Goal: Task Accomplishment & Management: Manage account settings

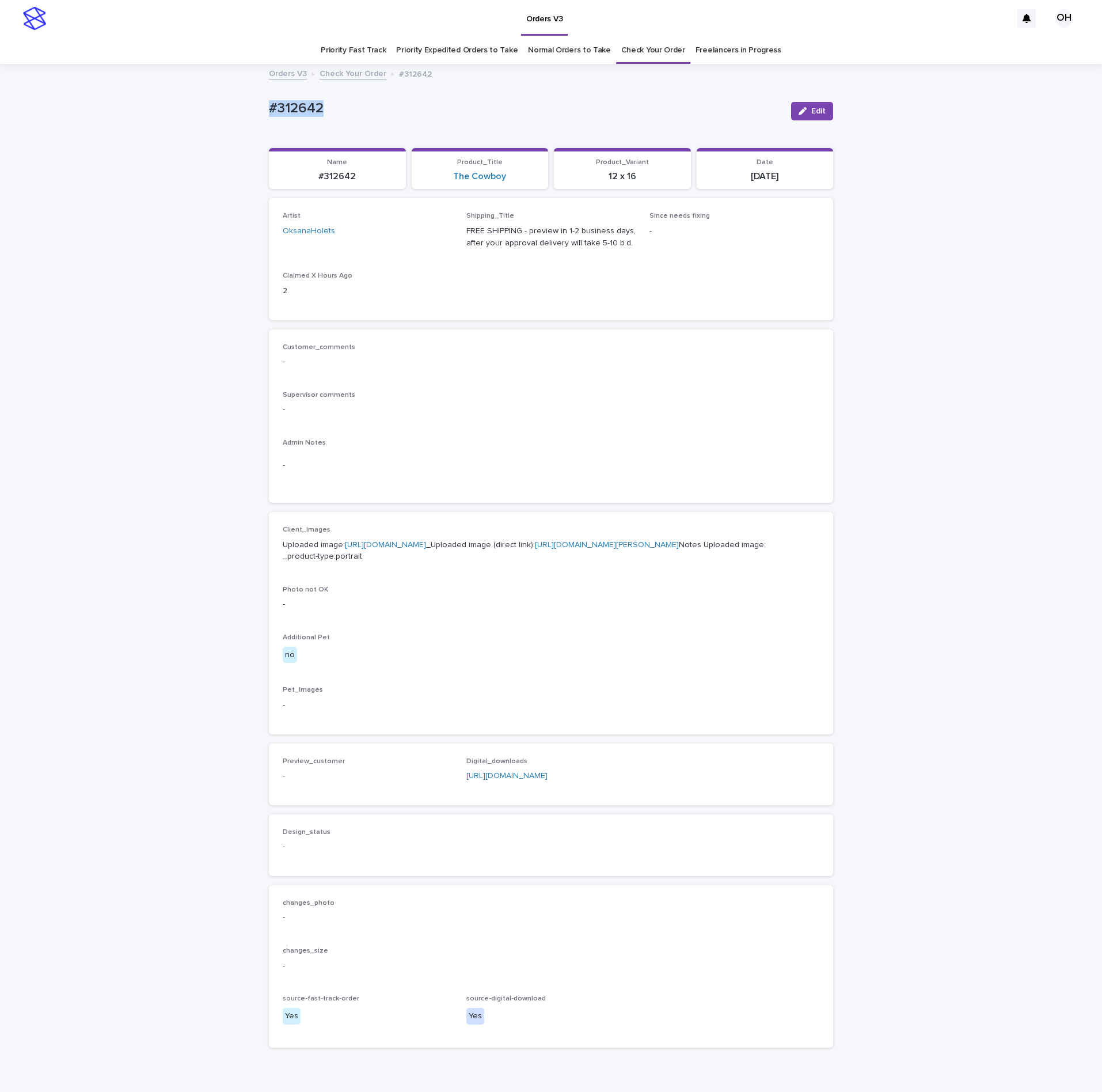
drag, startPoint x: 370, startPoint y: 112, endPoint x: 246, endPoint y: 120, distance: 124.3
click at [246, 120] on div "Loading... Saving… Loading... Saving… #312642 Edit #312642 Edit Sorry, there wa…" at bounding box center [551, 590] width 1102 height 1050
copy p "#312642"
click at [547, 409] on p "-" at bounding box center [551, 410] width 537 height 12
click at [811, 111] on span "Edit" at bounding box center [818, 111] width 14 height 8
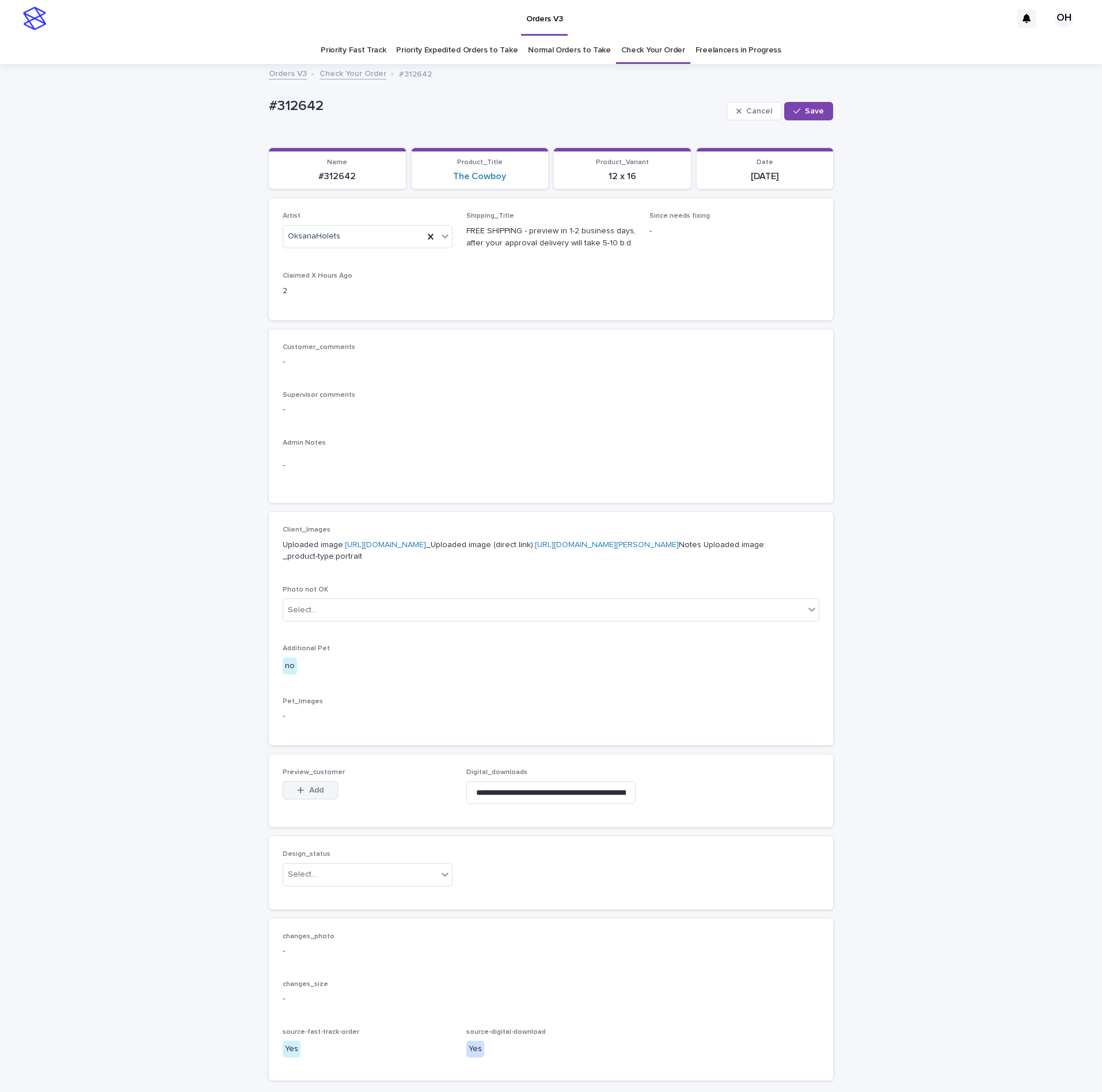
click at [297, 795] on div "button" at bounding box center [303, 790] width 12 height 8
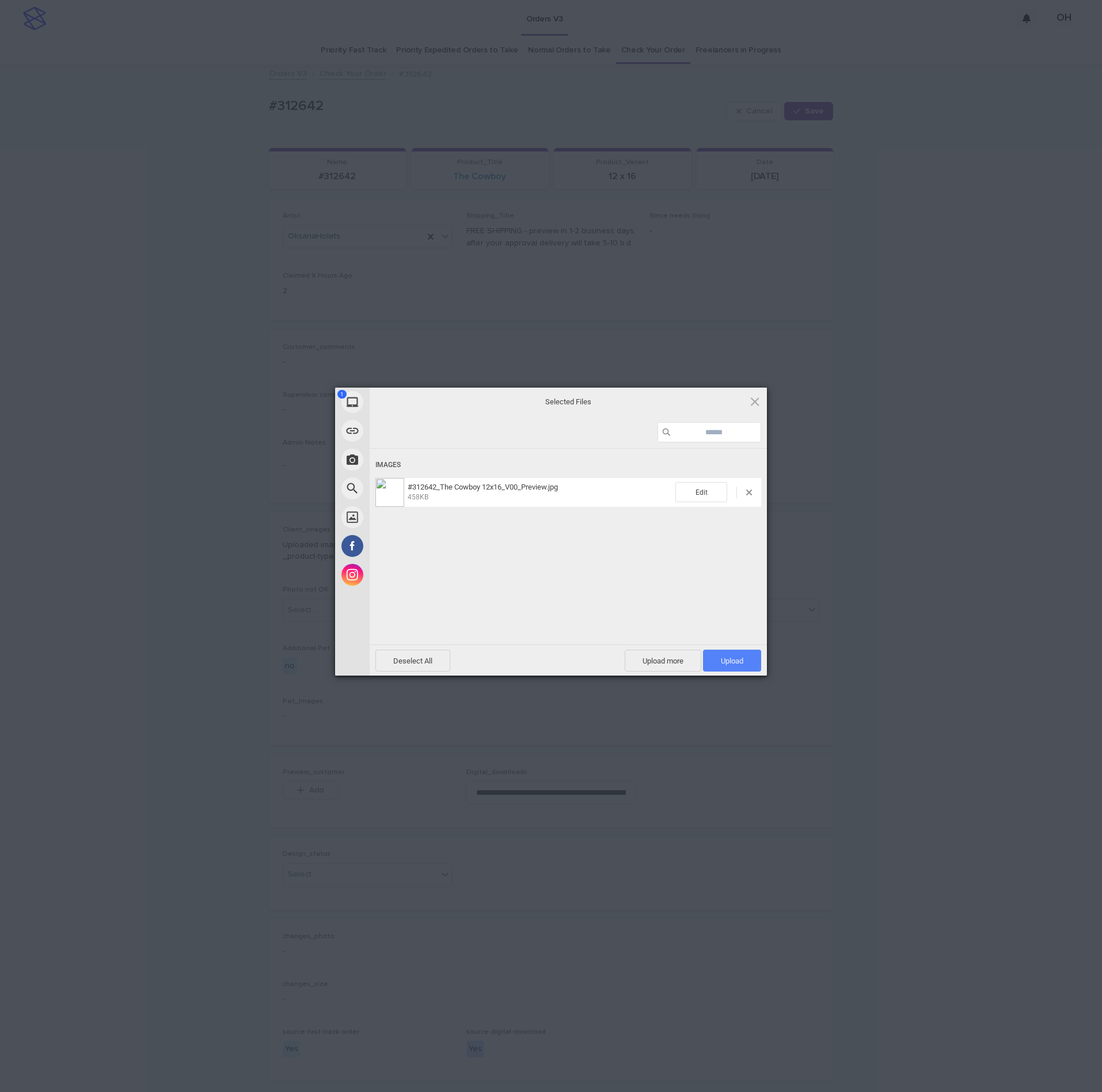
drag, startPoint x: 734, startPoint y: 657, endPoint x: 740, endPoint y: 658, distance: 6.1
click at [734, 658] on span "Upload 1" at bounding box center [732, 661] width 22 height 8
click at [861, 558] on div "My Device Link (URL) Take Photo Web Search Unsplash Facebook Instagram Uploaded…" at bounding box center [551, 546] width 1102 height 1092
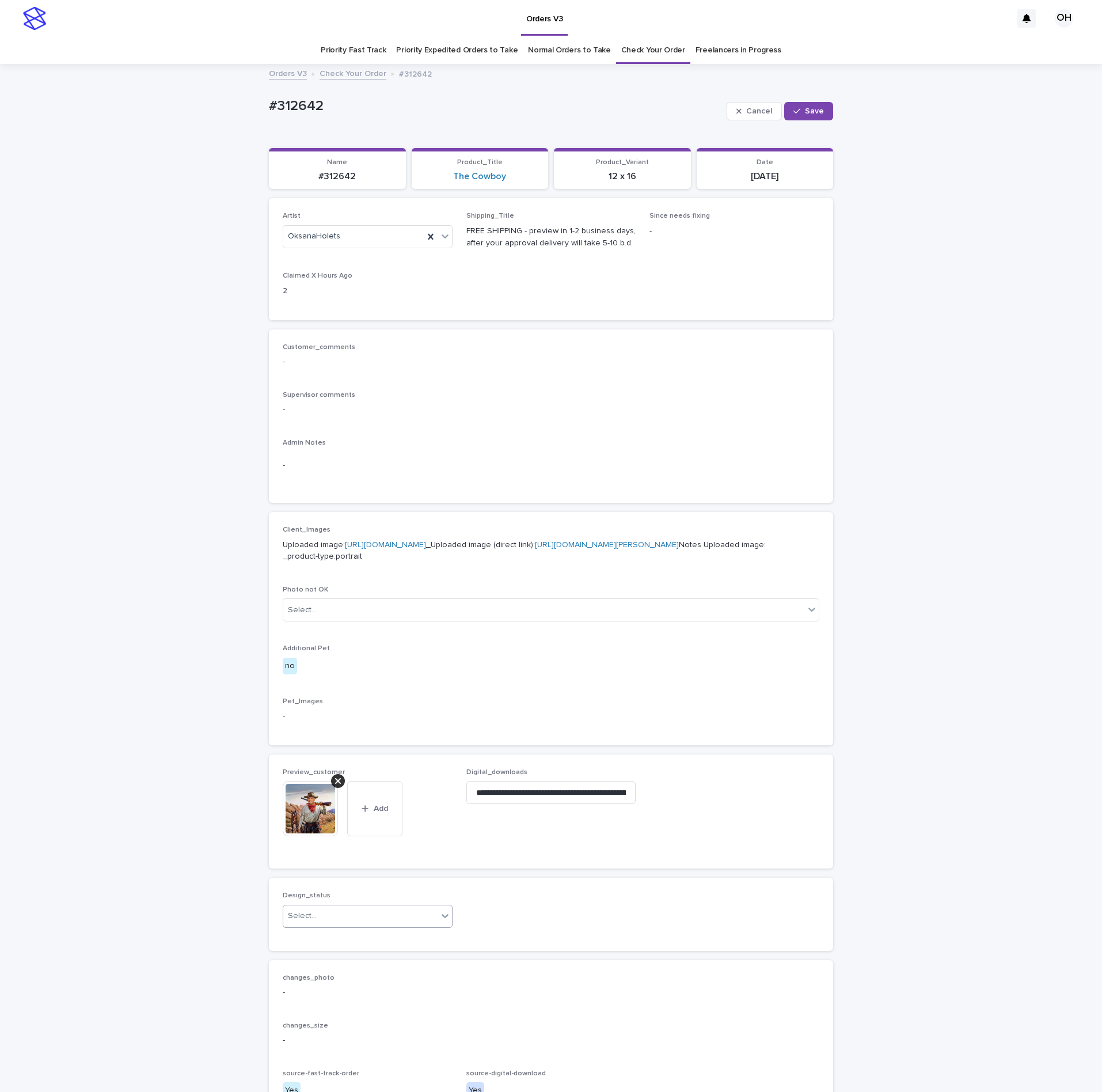
drag, startPoint x: 336, startPoint y: 973, endPoint x: 335, endPoint y: 985, distance: 12.0
click at [336, 926] on div "Select..." at bounding box center [360, 916] width 155 height 19
drag, startPoint x: 318, startPoint y: 1004, endPoint x: 351, endPoint y: 947, distance: 65.9
click at [318, 1004] on div "Uploaded" at bounding box center [361, 998] width 169 height 20
click at [823, 111] on button "Save" at bounding box center [809, 111] width 49 height 18
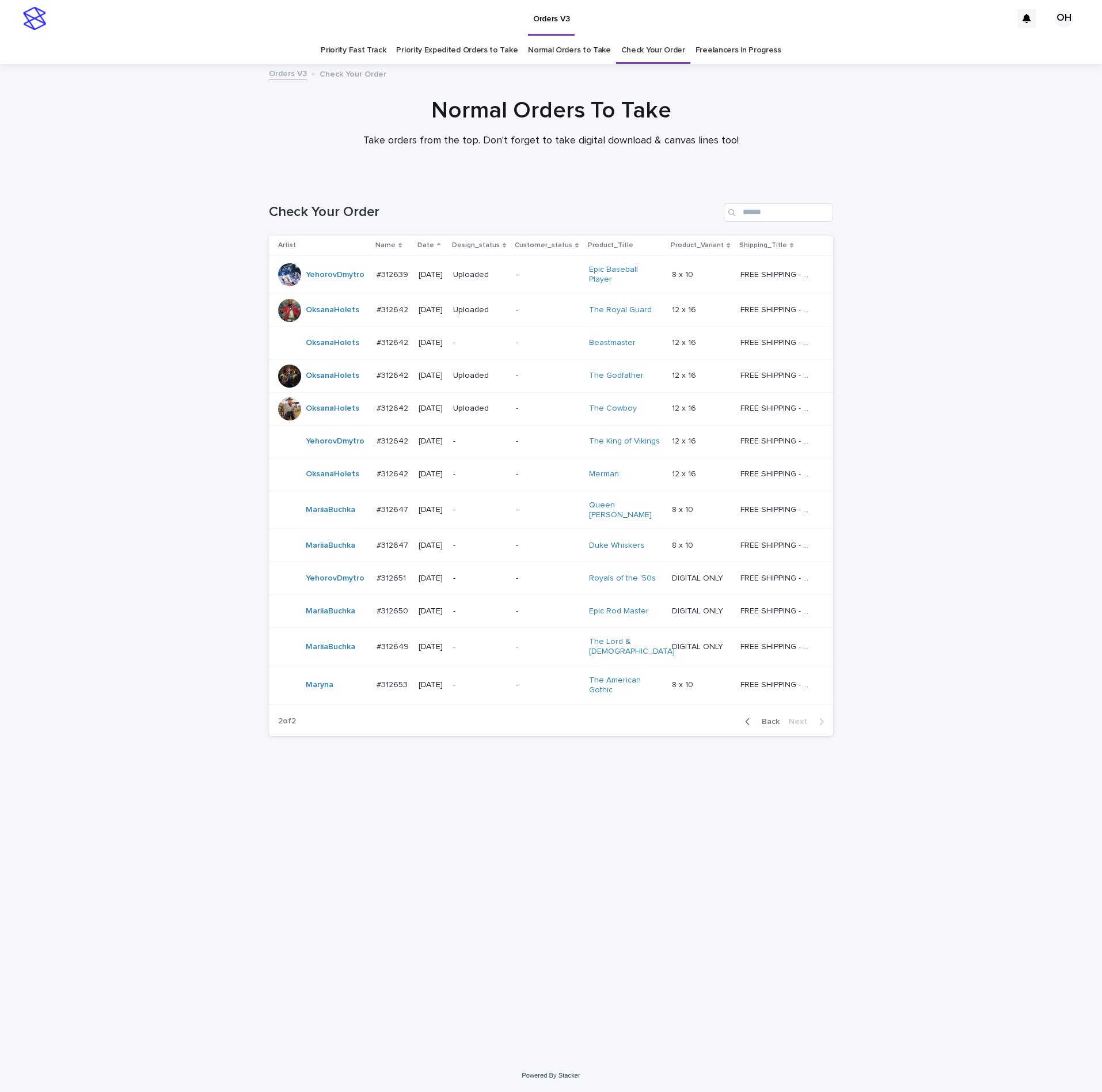
click at [396, 342] on p "#312642" at bounding box center [393, 342] width 34 height 12
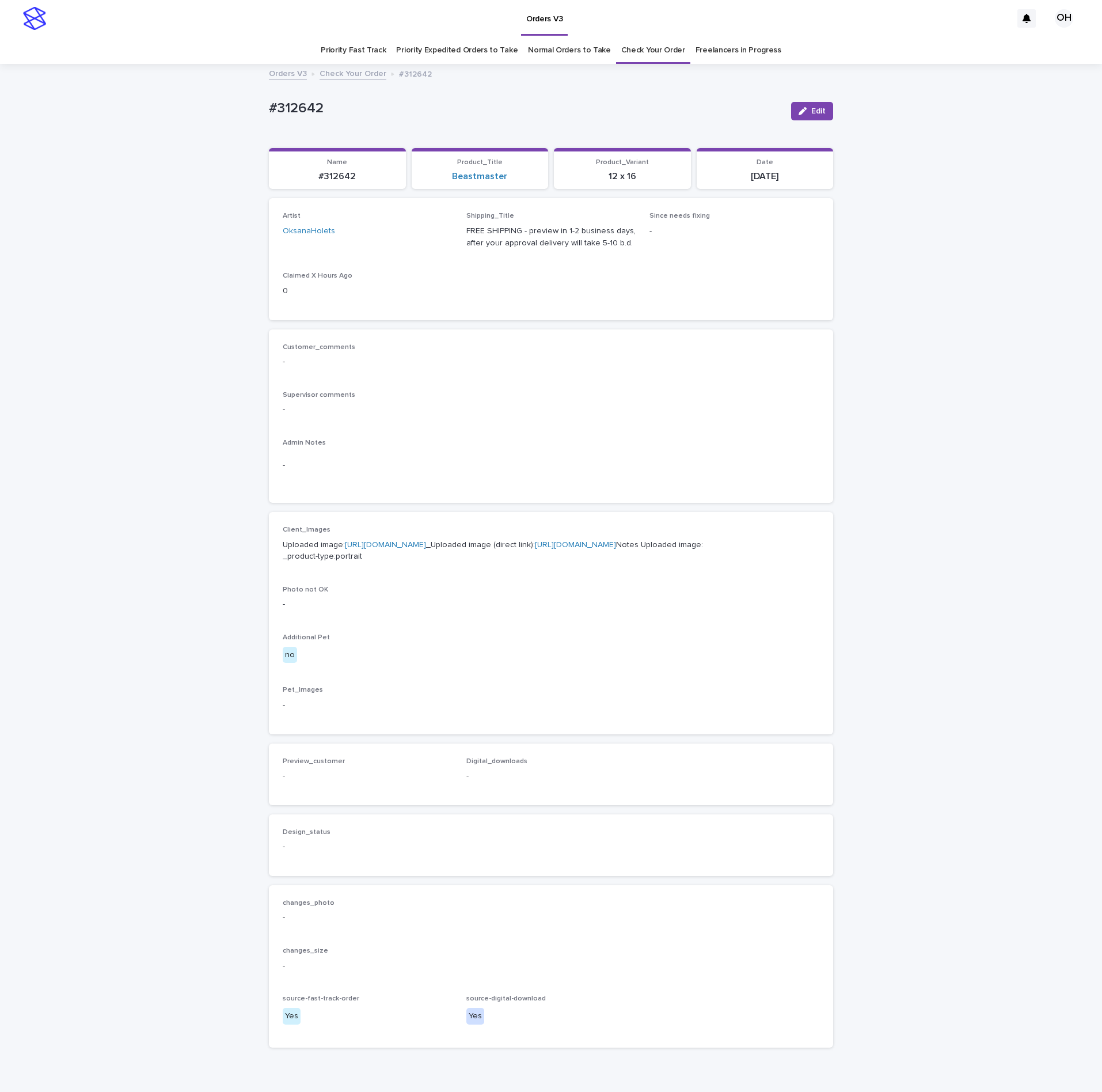
click at [380, 549] on link "[URL][DOMAIN_NAME]" at bounding box center [385, 545] width 81 height 8
click at [605, 318] on div "Artist OksanaHolets Shipping_Title FREE SHIPPING - preview in 1-2 business days…" at bounding box center [550, 259] width 564 height 121
click at [622, 376] on div "Customer_comments -" at bounding box center [551, 360] width 537 height 34
click at [487, 394] on p "Supervisor comments" at bounding box center [551, 395] width 537 height 8
click at [346, 549] on link "[URL][DOMAIN_NAME]" at bounding box center [385, 545] width 81 height 8
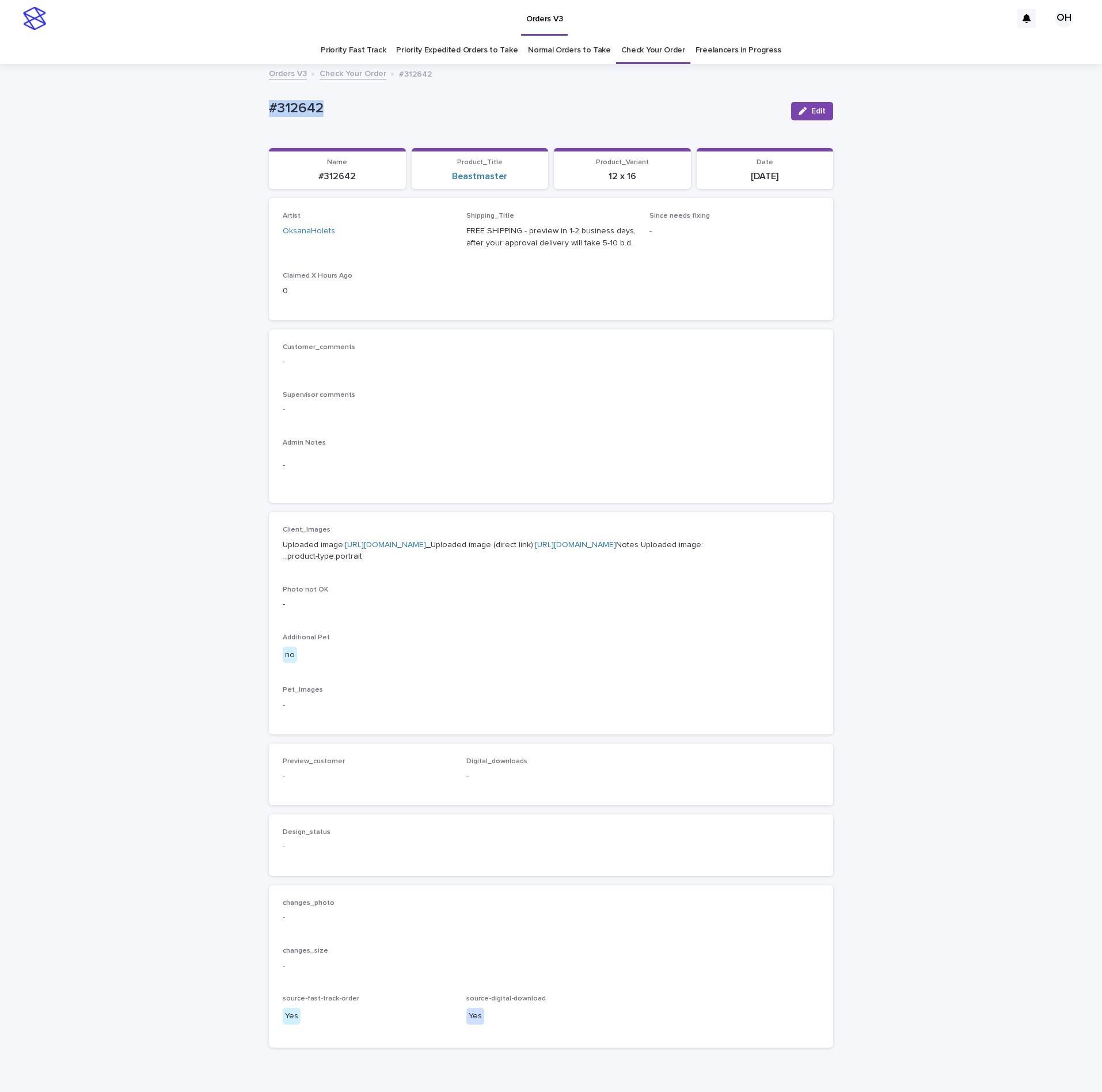
drag, startPoint x: 373, startPoint y: 121, endPoint x: 319, endPoint y: 102, distance: 57.2
click at [242, 111] on div "Loading... Saving… Loading... Saving… #312642 Edit #312642 Edit Sorry, there wa…" at bounding box center [551, 590] width 1102 height 1050
copy p "#312642"
click at [503, 352] on div "Customer_comments -" at bounding box center [551, 360] width 537 height 34
click at [811, 114] on span "Edit" at bounding box center [818, 111] width 14 height 8
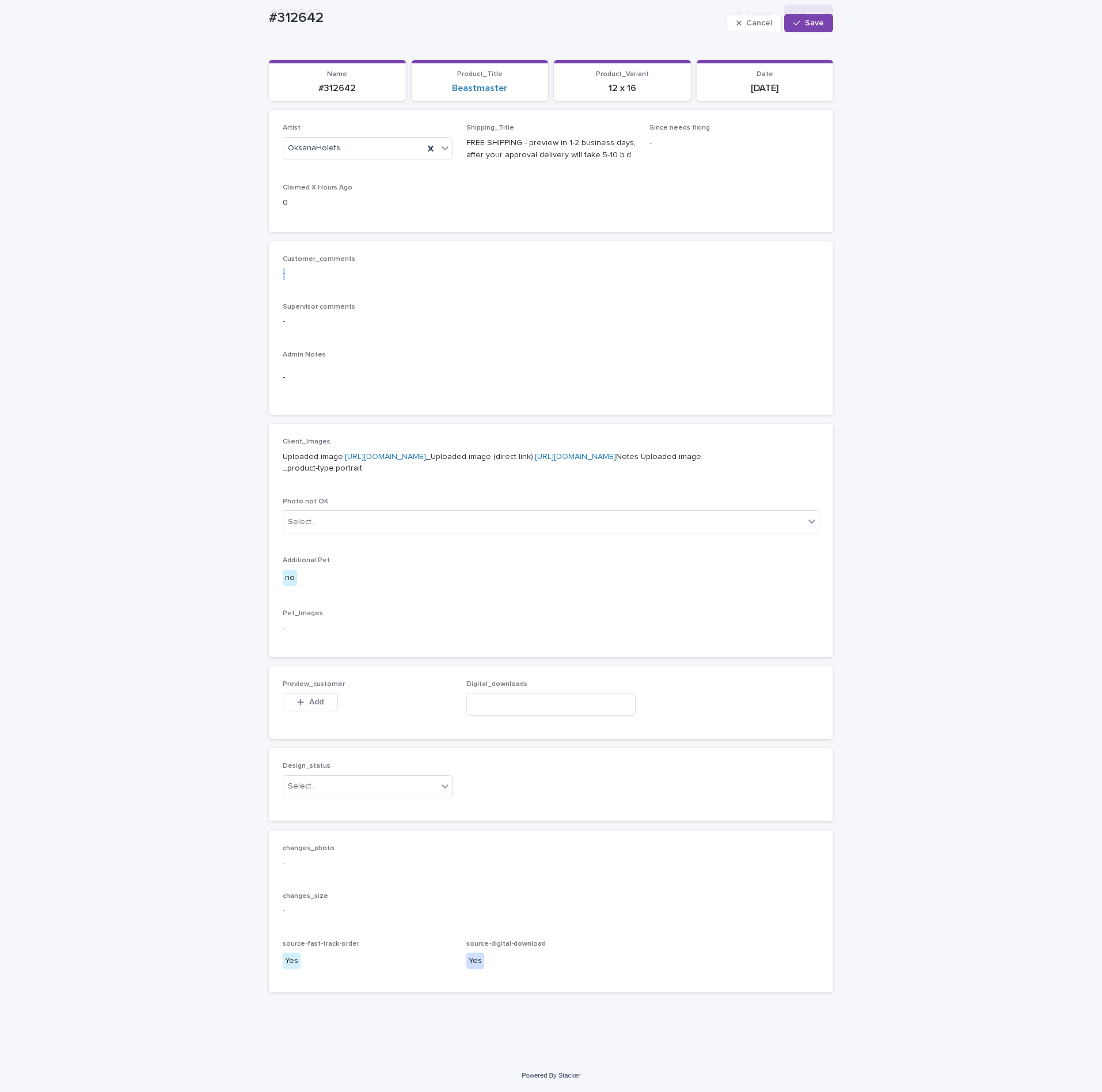
scroll to position [160, 0]
click at [322, 695] on button "Add" at bounding box center [310, 702] width 55 height 18
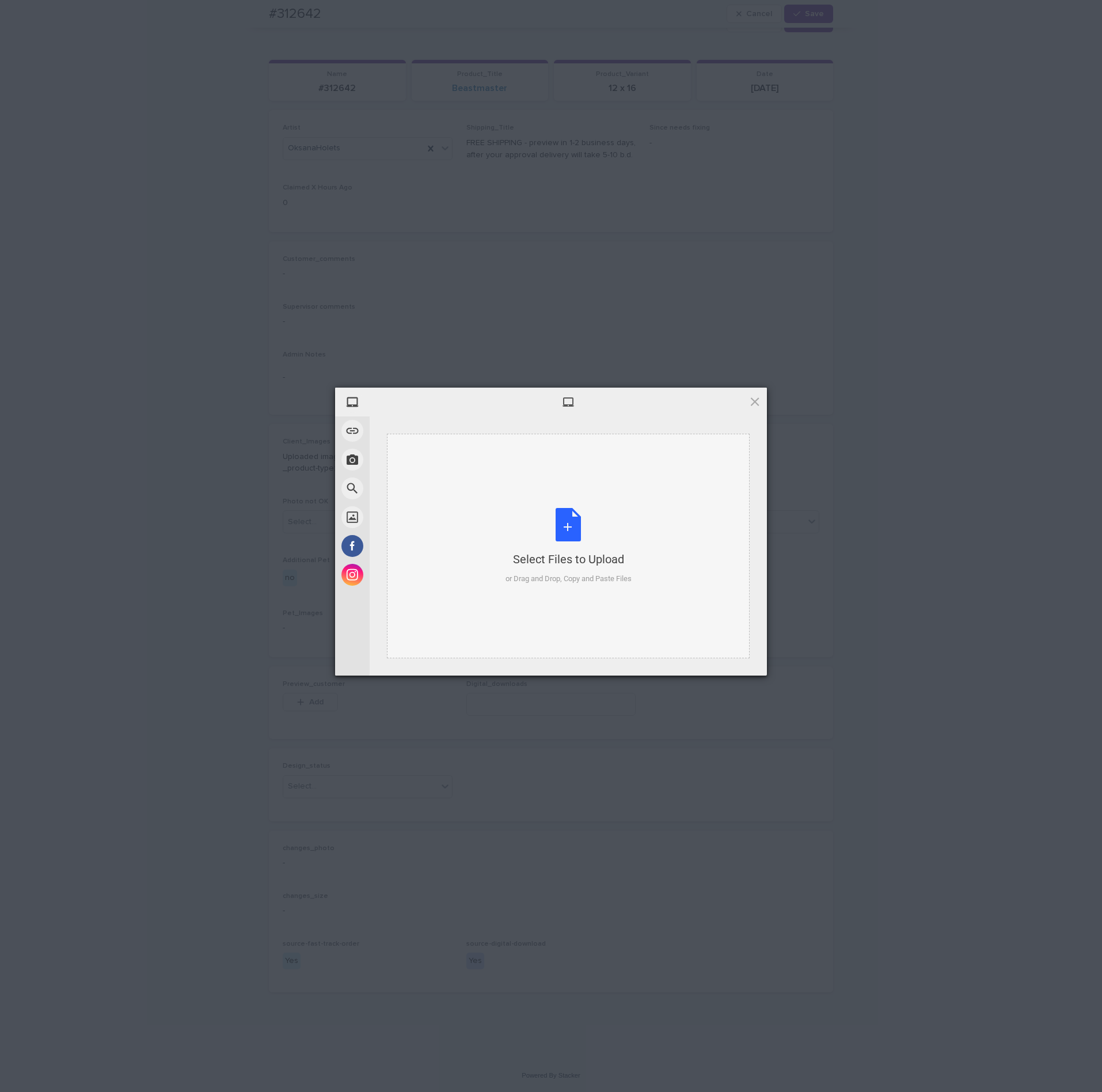
click at [548, 506] on div "Select Files to Upload or Drag and Drop, Copy and Paste Files" at bounding box center [568, 546] width 363 height 224
click at [732, 661] on span "Upload 1" at bounding box center [732, 661] width 22 height 8
click at [854, 556] on div "My Device Link (URL) Take Photo Web Search Unsplash Facebook Instagram Uploaded…" at bounding box center [551, 546] width 1102 height 1092
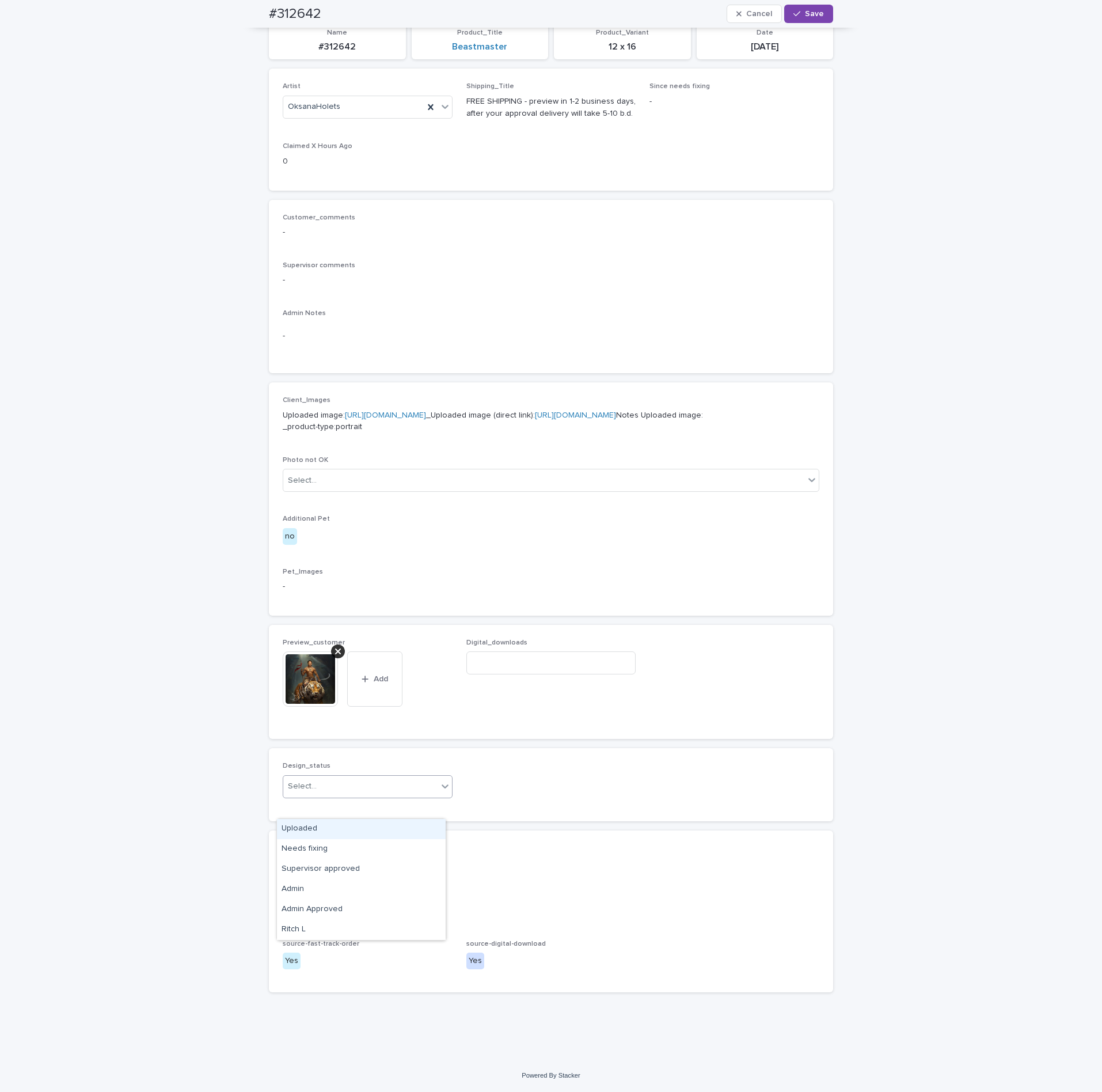
click at [350, 796] on div "Select..." at bounding box center [360, 786] width 155 height 19
click at [309, 827] on div "Uploaded" at bounding box center [361, 828] width 169 height 20
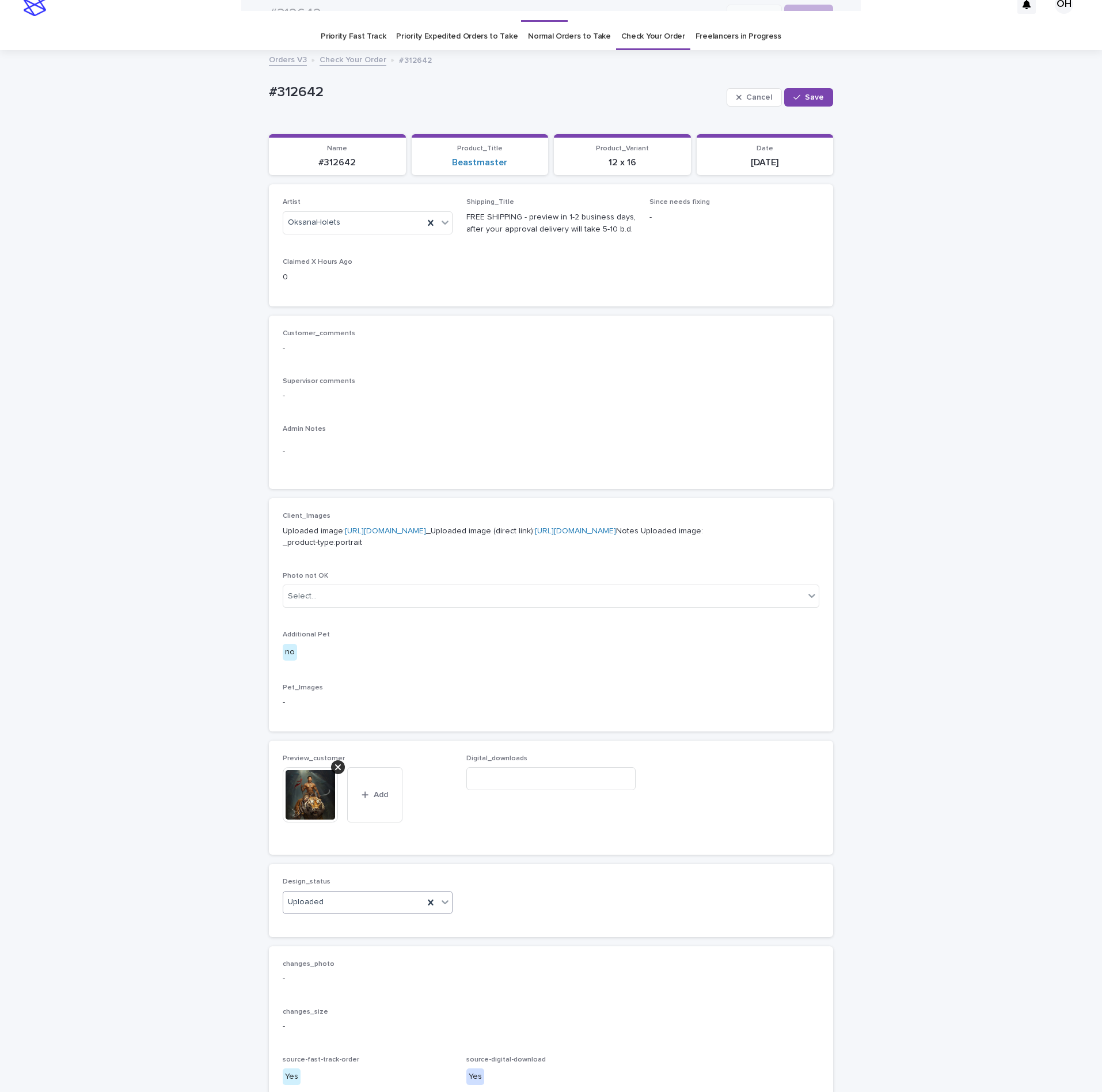
scroll to position [0, 0]
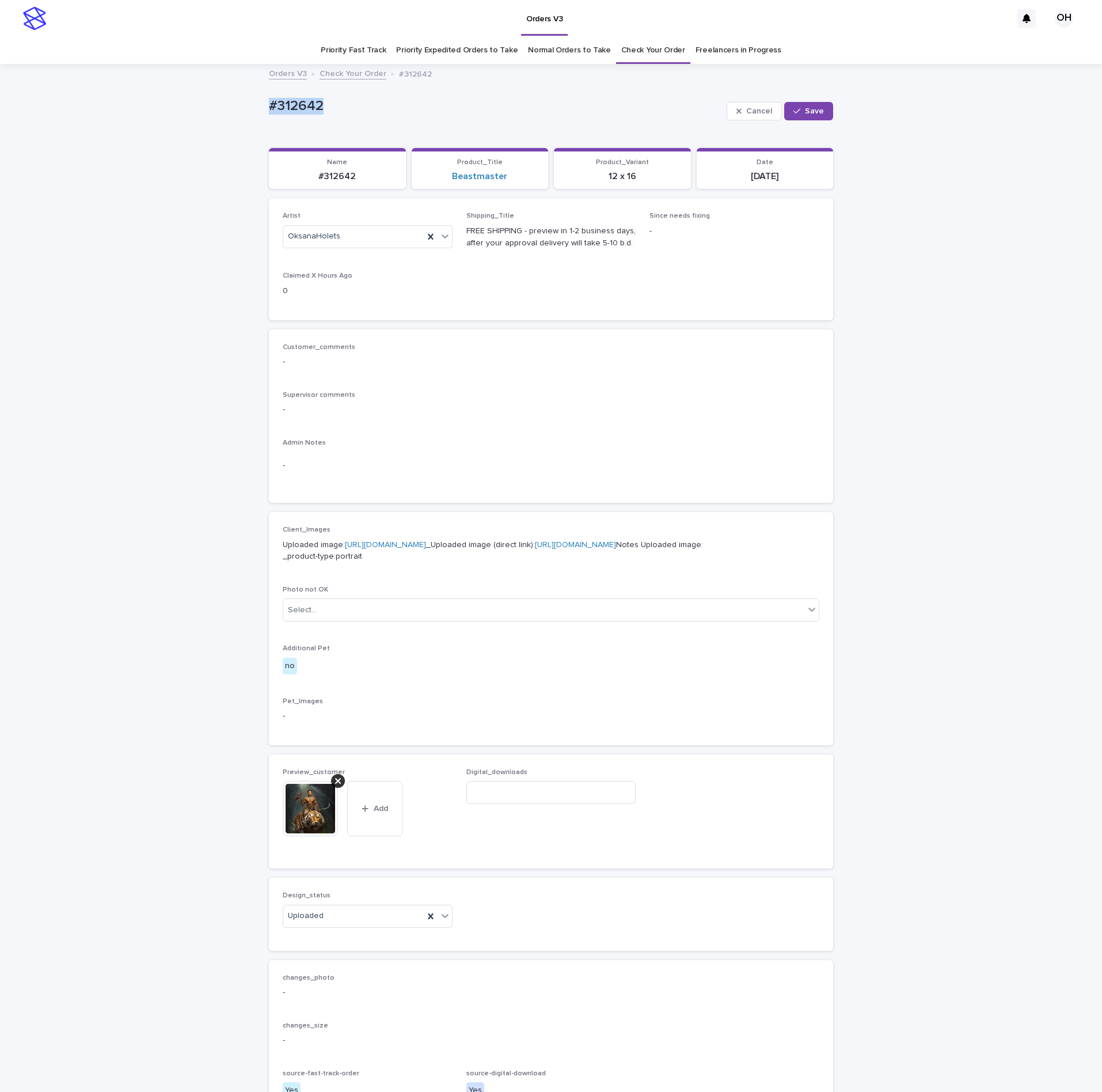
drag, startPoint x: 338, startPoint y: 106, endPoint x: 250, endPoint y: 111, distance: 88.1
click at [240, 111] on div "Loading... Saving… Loading... Saving… #312642 Cancel Save #312642 Cancel Save S…" at bounding box center [551, 627] width 1102 height 1124
copy p "#312642"
click at [524, 804] on input at bounding box center [551, 792] width 170 height 23
paste input "*******"
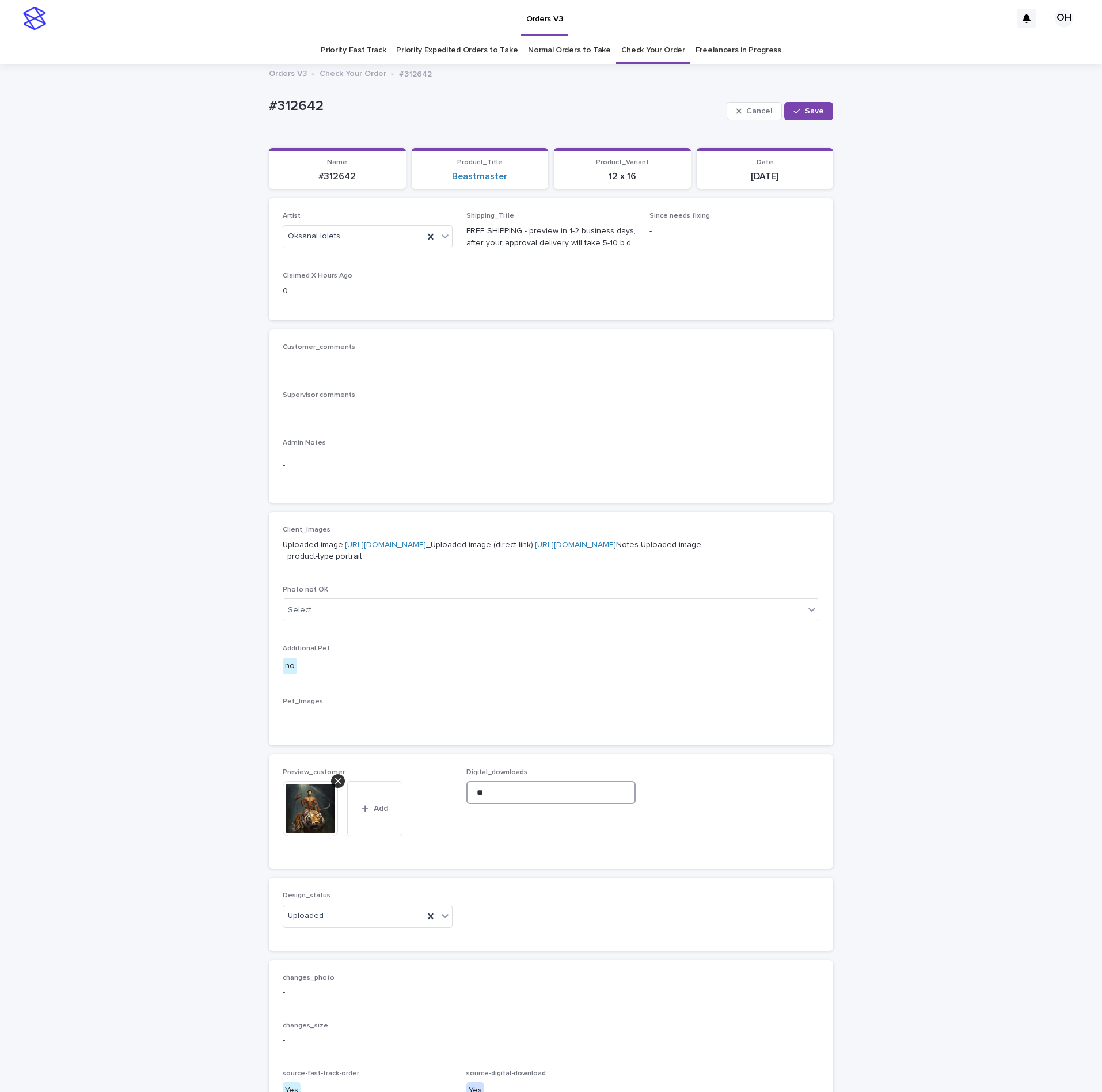
type input "*"
drag, startPoint x: 494, startPoint y: 864, endPoint x: 510, endPoint y: 853, distance: 19.4
click at [494, 804] on input at bounding box center [551, 792] width 170 height 23
paste input "**********"
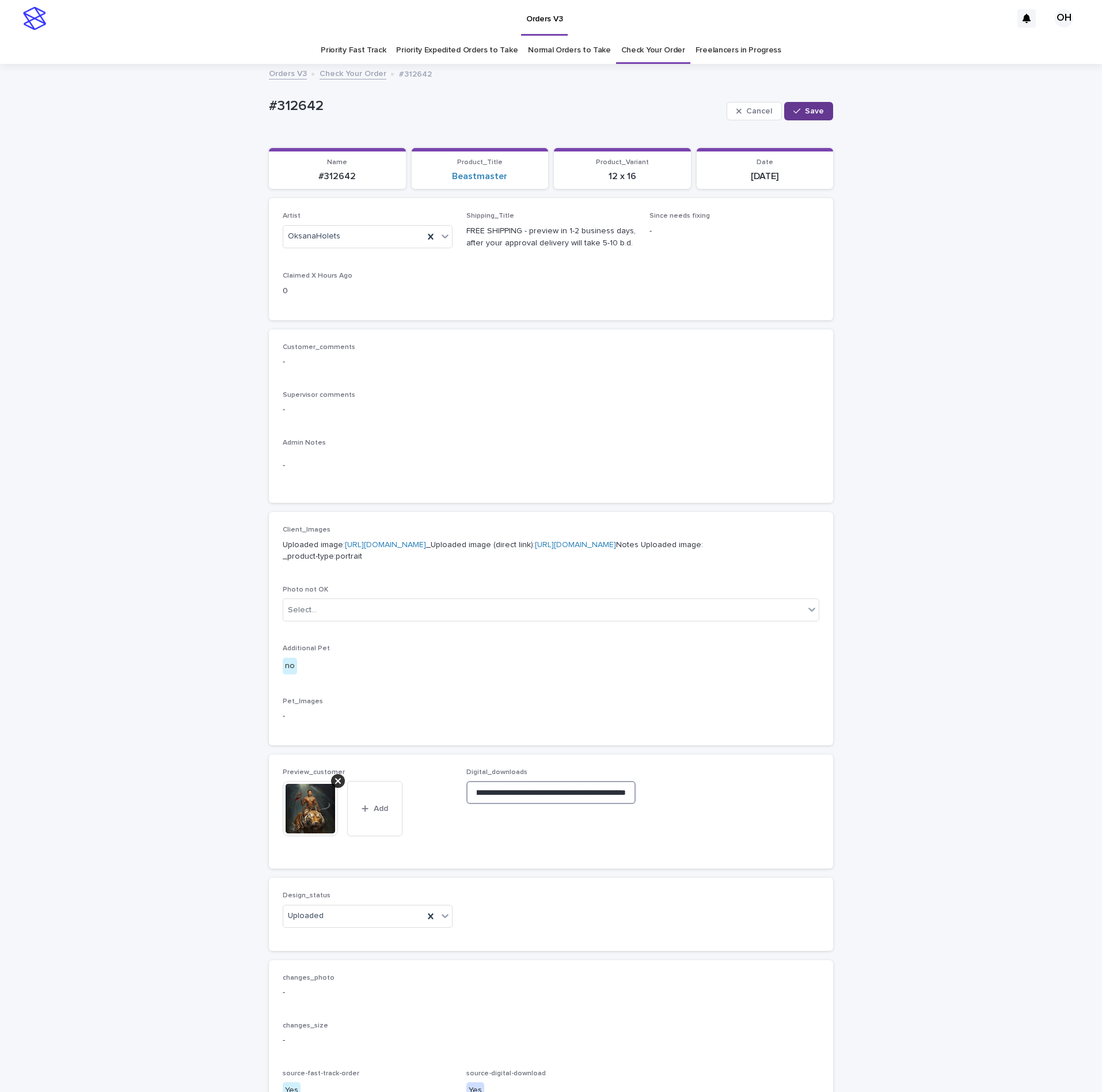
type input "**********"
click at [799, 117] on button "Save" at bounding box center [809, 111] width 49 height 18
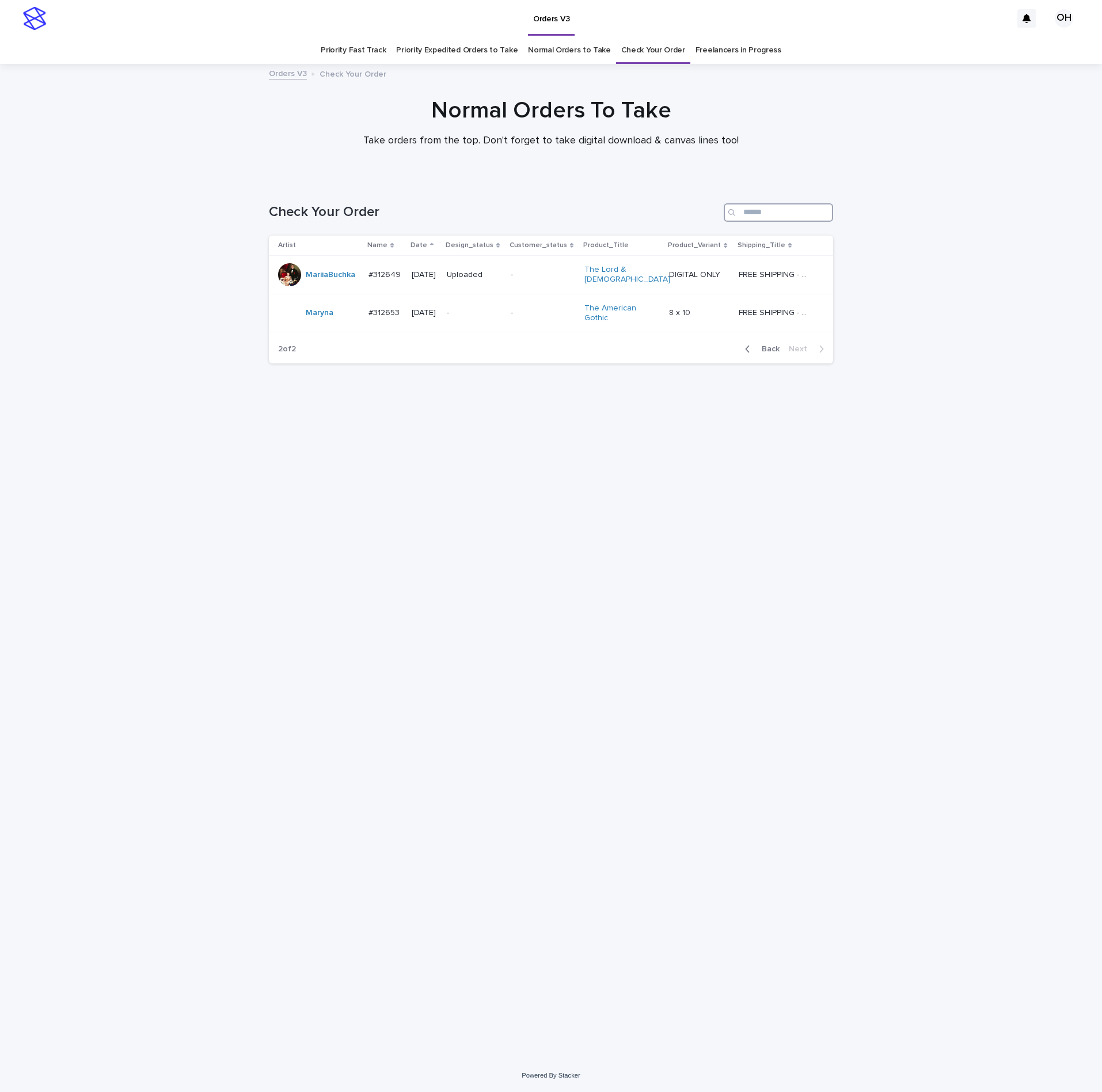
click at [757, 213] on input "Search" at bounding box center [779, 213] width 110 height 18
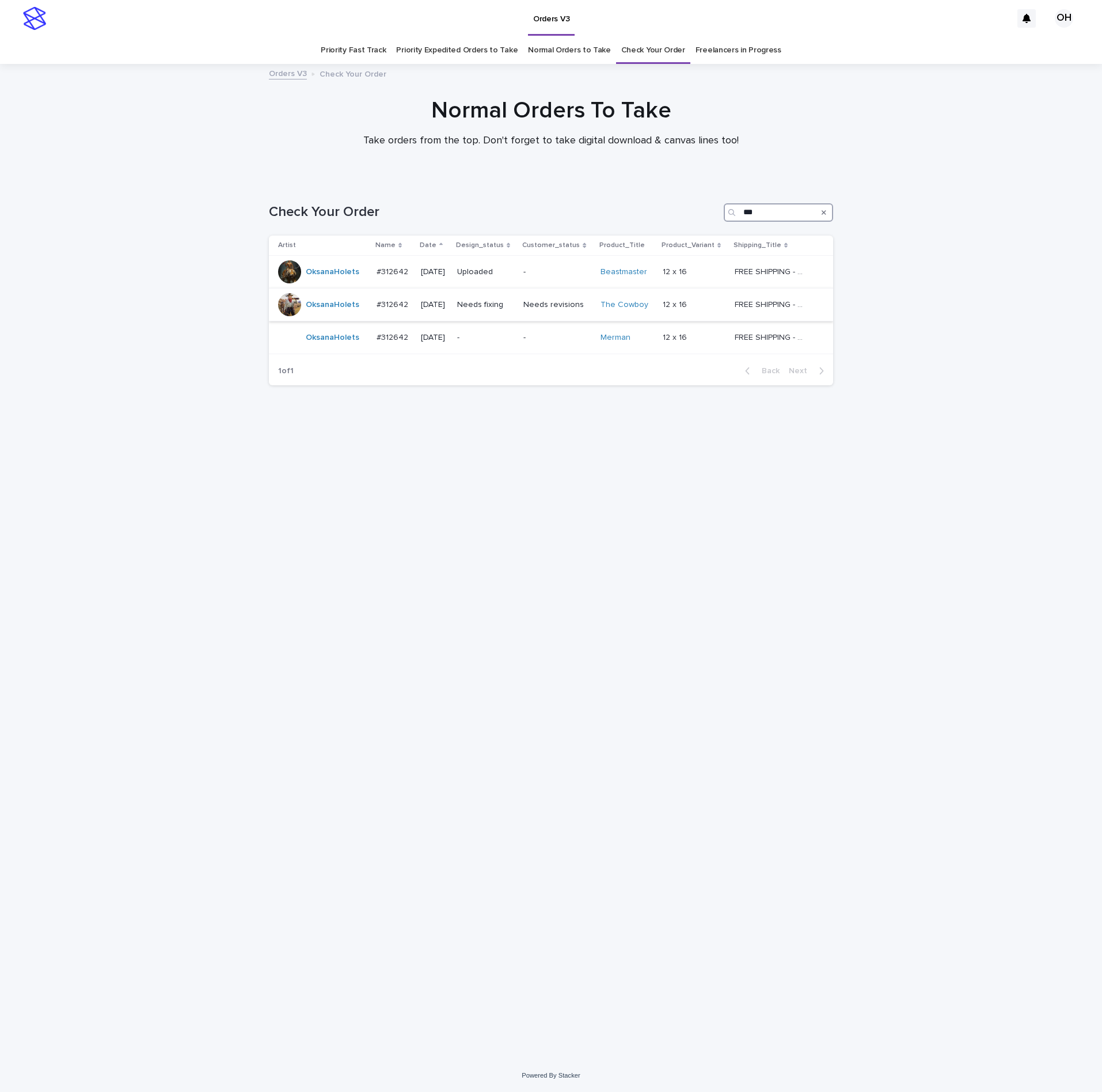
type input "***"
click at [406, 297] on p "#312642" at bounding box center [393, 303] width 34 height 12
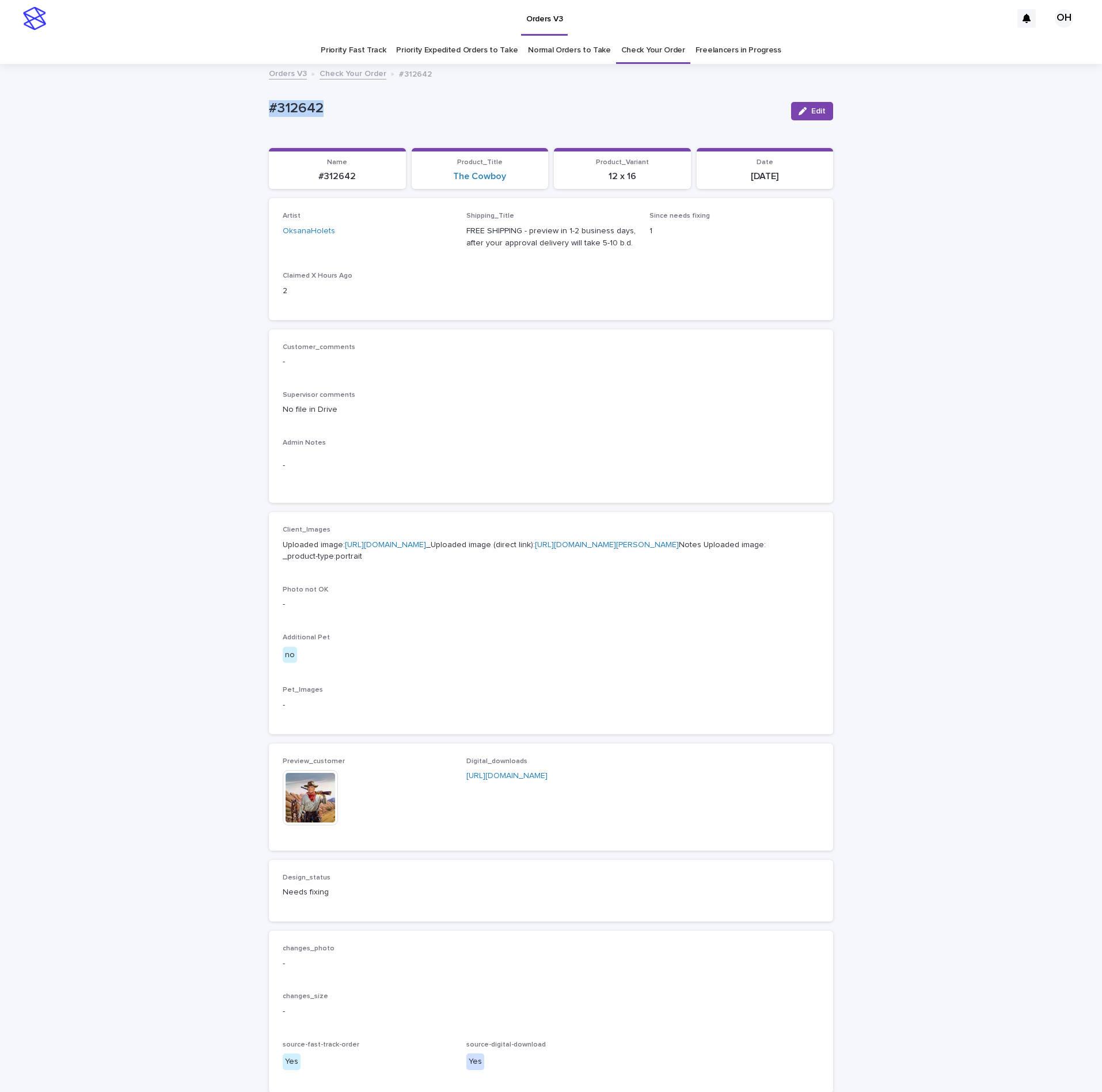
drag, startPoint x: 337, startPoint y: 106, endPoint x: 270, endPoint y: 103, distance: 67.1
click at [249, 112] on div "Loading... Saving… Loading... Saving… #312642 Edit #312642 Edit Sorry, there wa…" at bounding box center [551, 613] width 1102 height 1095
copy p "#312642"
click at [304, 825] on img at bounding box center [310, 797] width 55 height 55
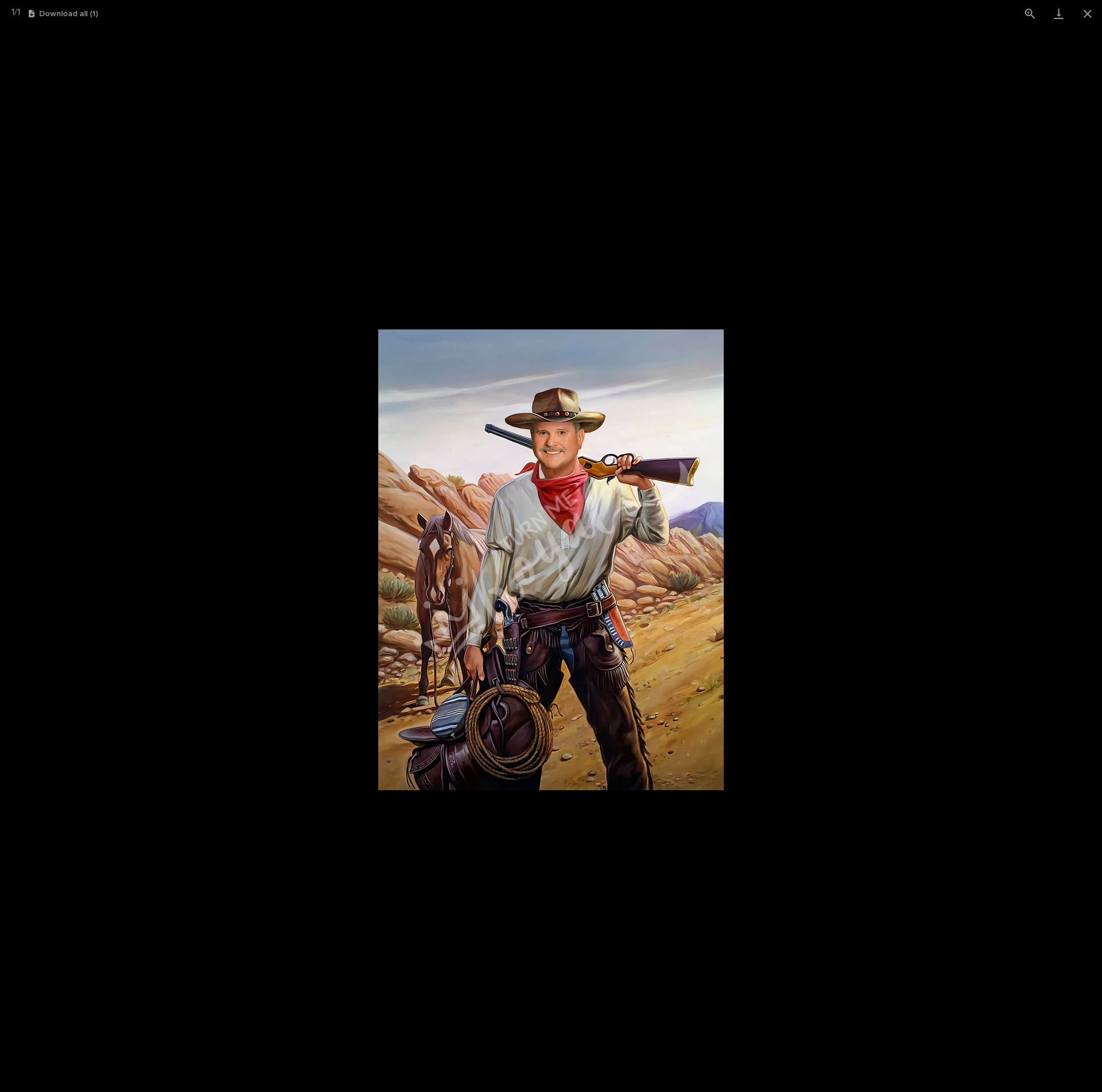
click at [814, 520] on picture at bounding box center [551, 559] width 1102 height 1065
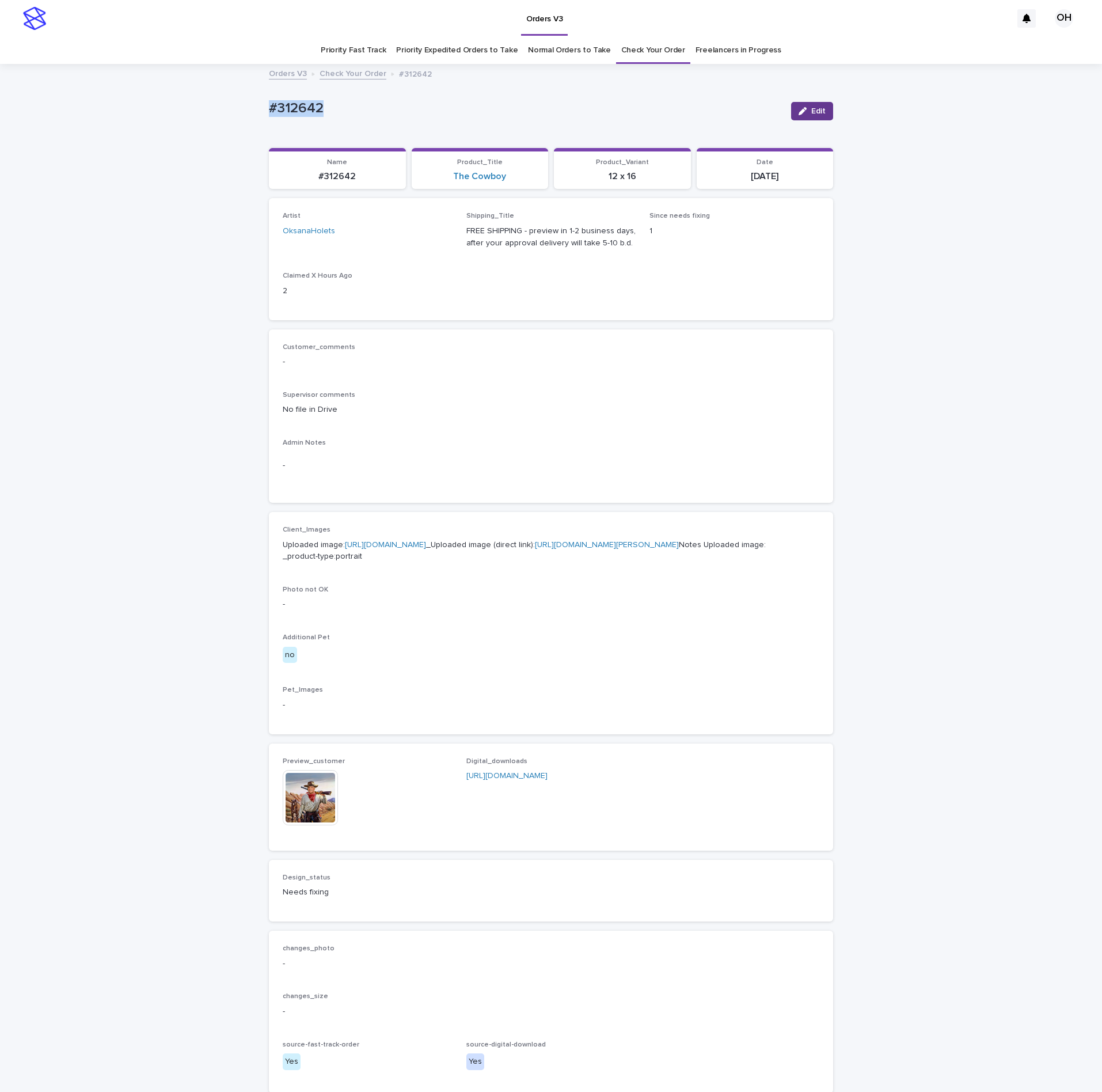
drag, startPoint x: 808, startPoint y: 106, endPoint x: 747, endPoint y: 379, distance: 279.7
click at [808, 106] on button "Edit" at bounding box center [812, 111] width 42 height 18
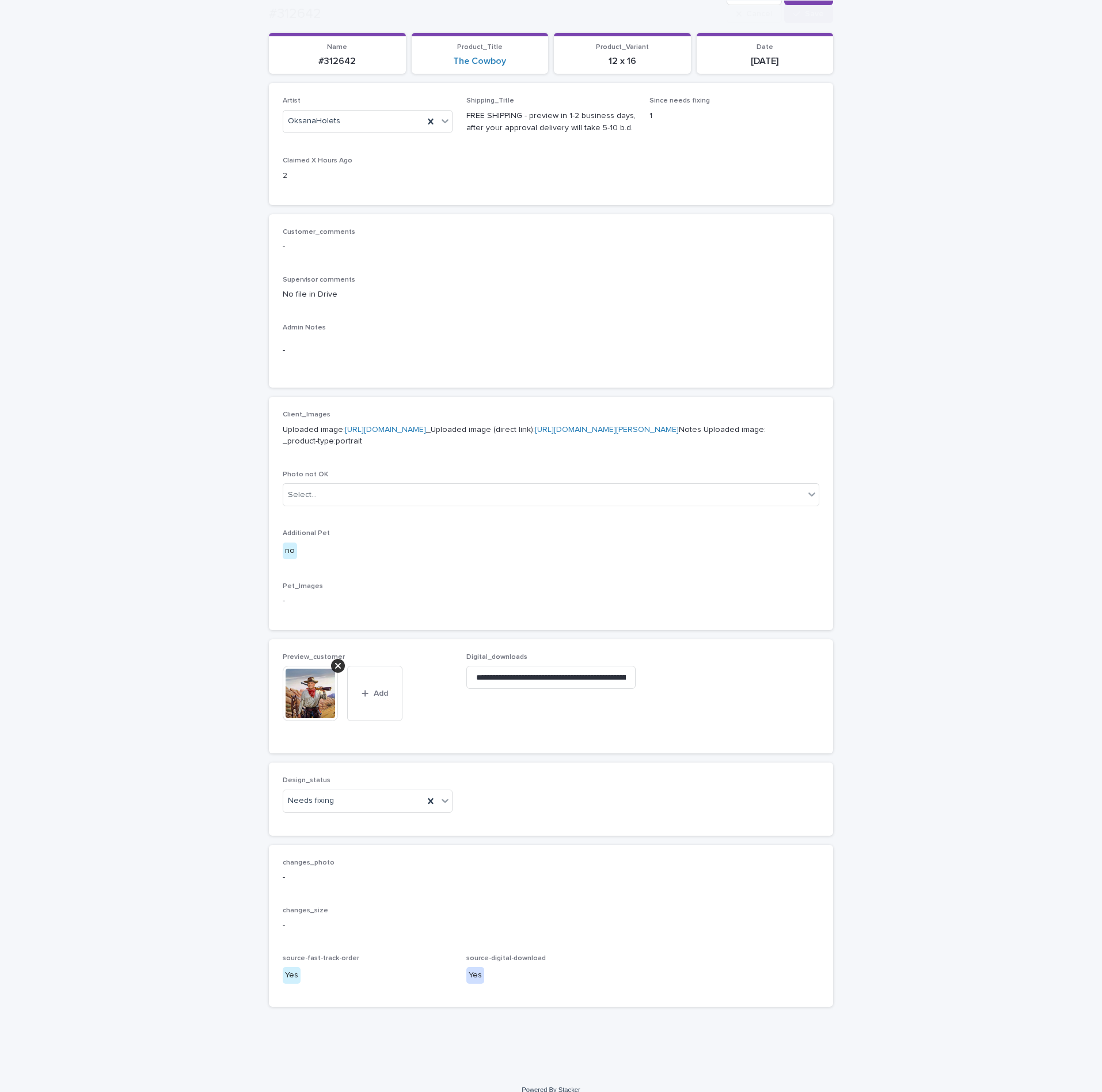
scroll to position [189, 0]
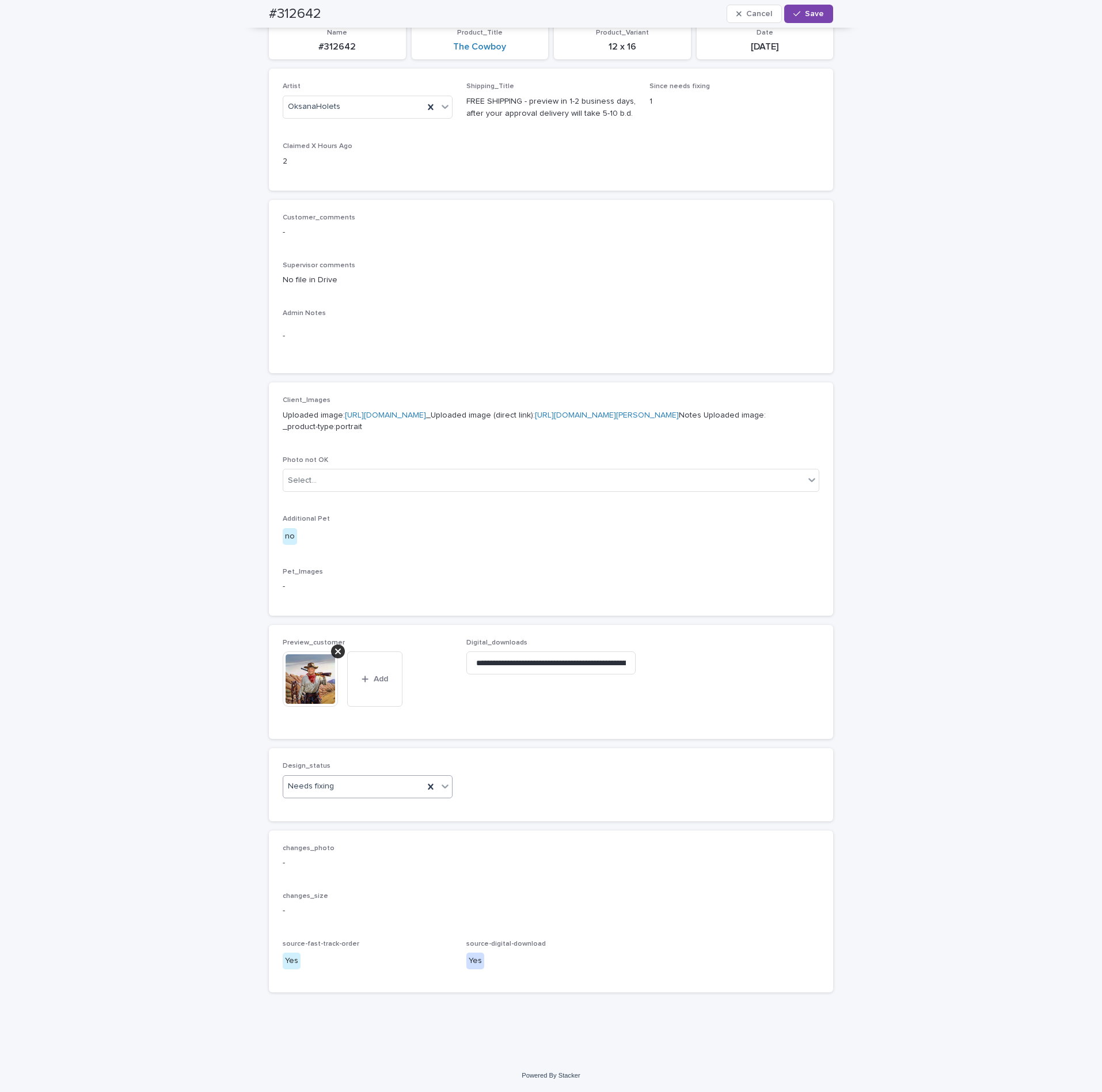
click at [439, 790] on icon at bounding box center [445, 786] width 12 height 12
click at [393, 809] on div "Uploaded" at bounding box center [361, 809] width 169 height 20
click at [816, 12] on span "Save" at bounding box center [814, 14] width 19 height 8
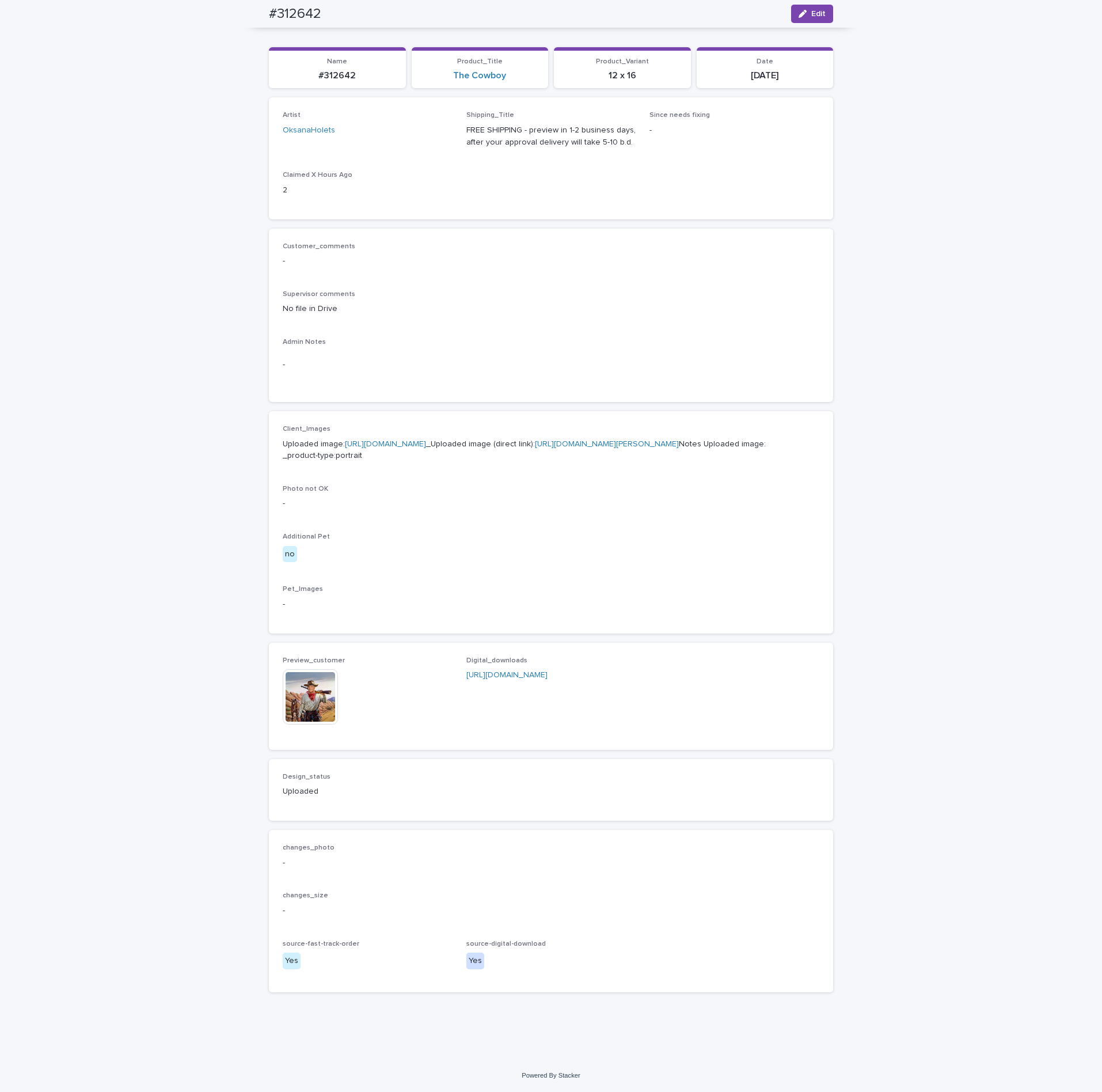
scroll to position [160, 0]
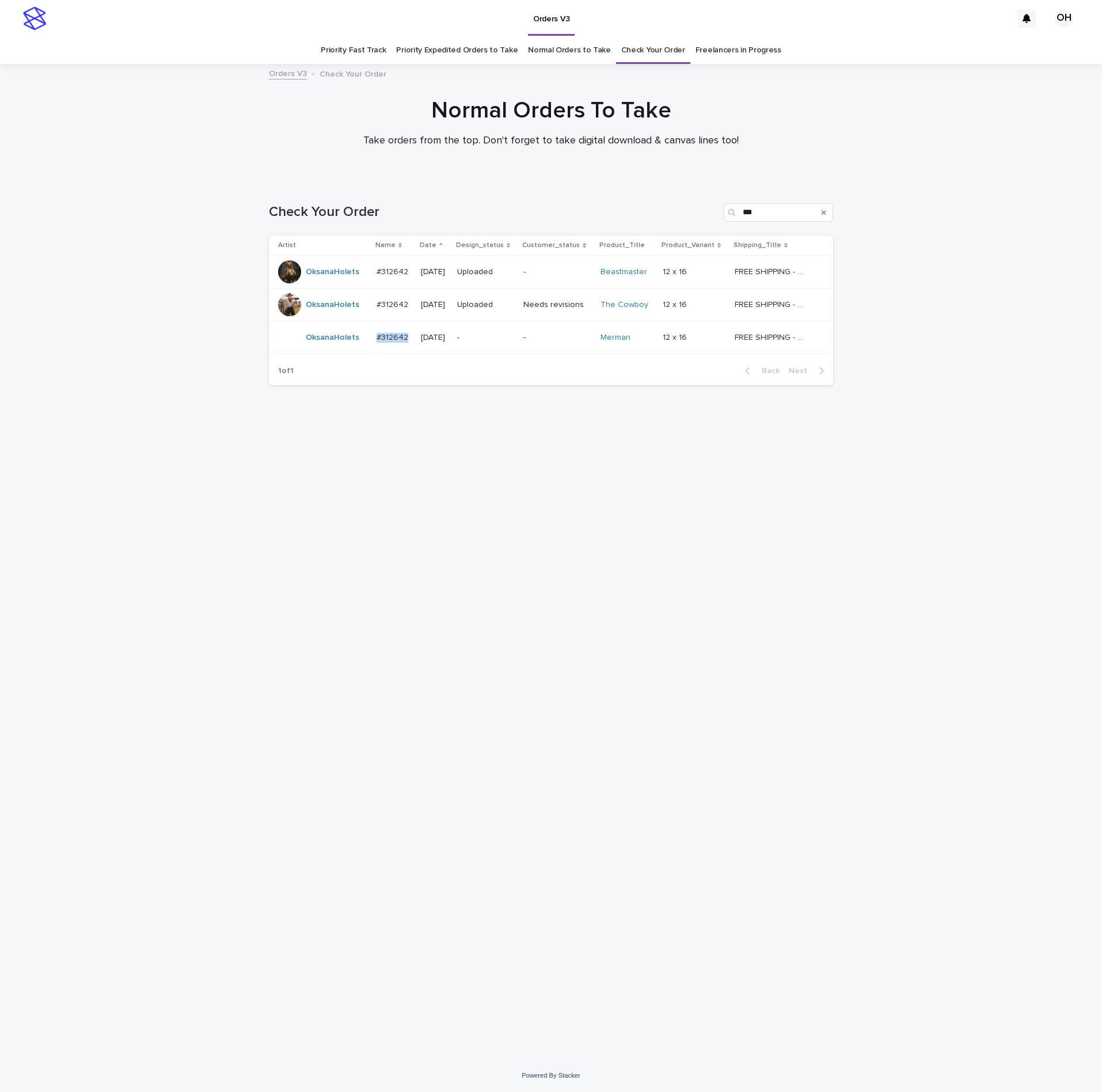
click at [374, 339] on td "#312642 #312642" at bounding box center [394, 338] width 44 height 33
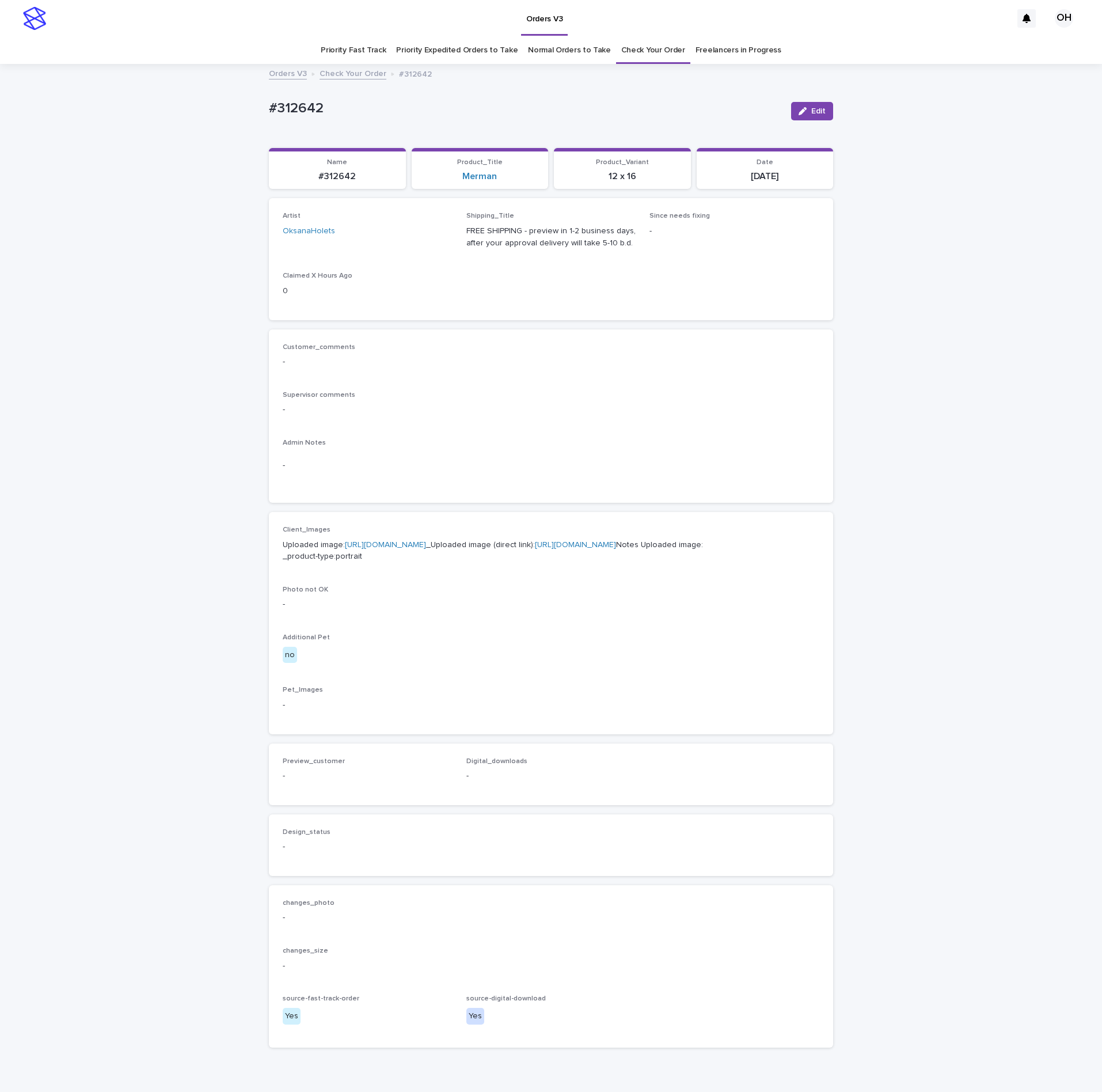
click at [381, 549] on link "[URL][DOMAIN_NAME]" at bounding box center [385, 545] width 81 height 8
click at [676, 406] on p "-" at bounding box center [551, 410] width 537 height 12
click at [453, 344] on p "Customer_comments" at bounding box center [551, 347] width 537 height 8
drag, startPoint x: 332, startPoint y: 100, endPoint x: 306, endPoint y: 98, distance: 26.1
click at [248, 100] on div "Loading... Saving… Loading... Saving… #312642 Edit #312642 Edit Sorry, there wa…" at bounding box center [551, 590] width 1102 height 1050
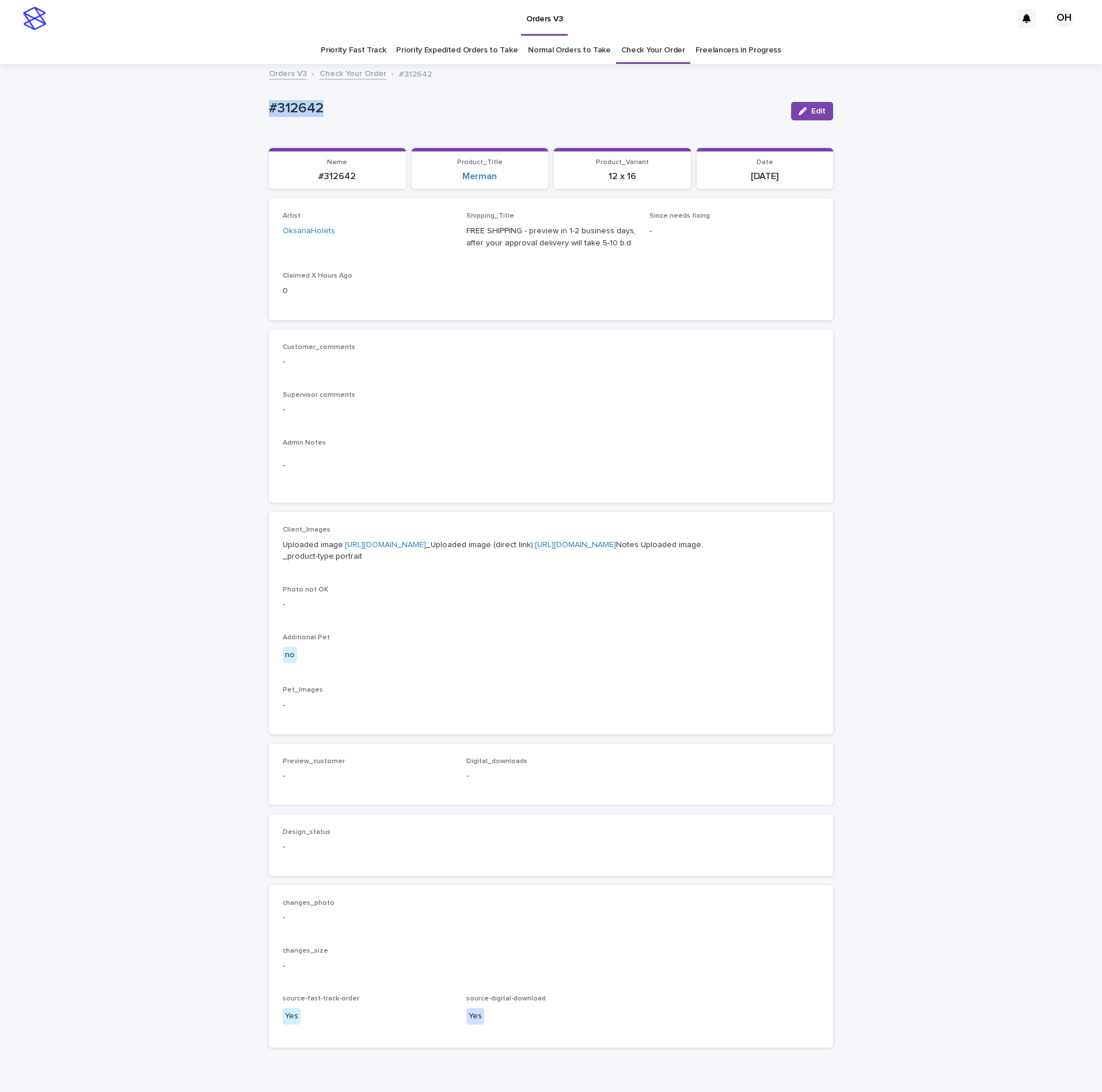
copy p "#312642"
drag, startPoint x: 520, startPoint y: 372, endPoint x: 536, endPoint y: 354, distance: 24.1
click at [524, 367] on div "Customer_comments -" at bounding box center [551, 360] width 537 height 34
click at [817, 113] on span "Edit" at bounding box center [818, 111] width 14 height 8
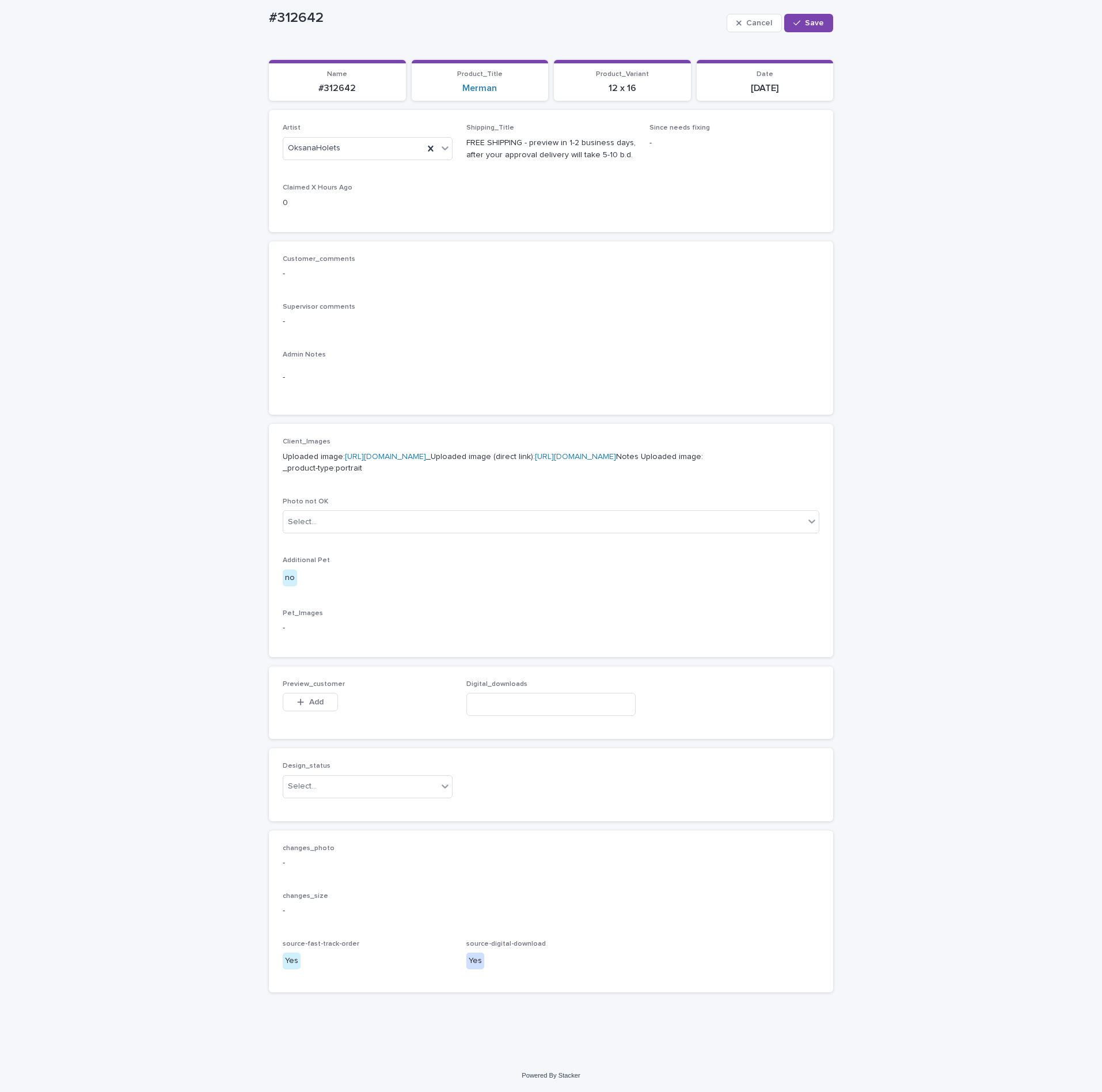
scroll to position [148, 0]
drag, startPoint x: 300, startPoint y: 697, endPoint x: 303, endPoint y: 721, distance: 24.2
click at [300, 697] on button "Add" at bounding box center [310, 702] width 55 height 18
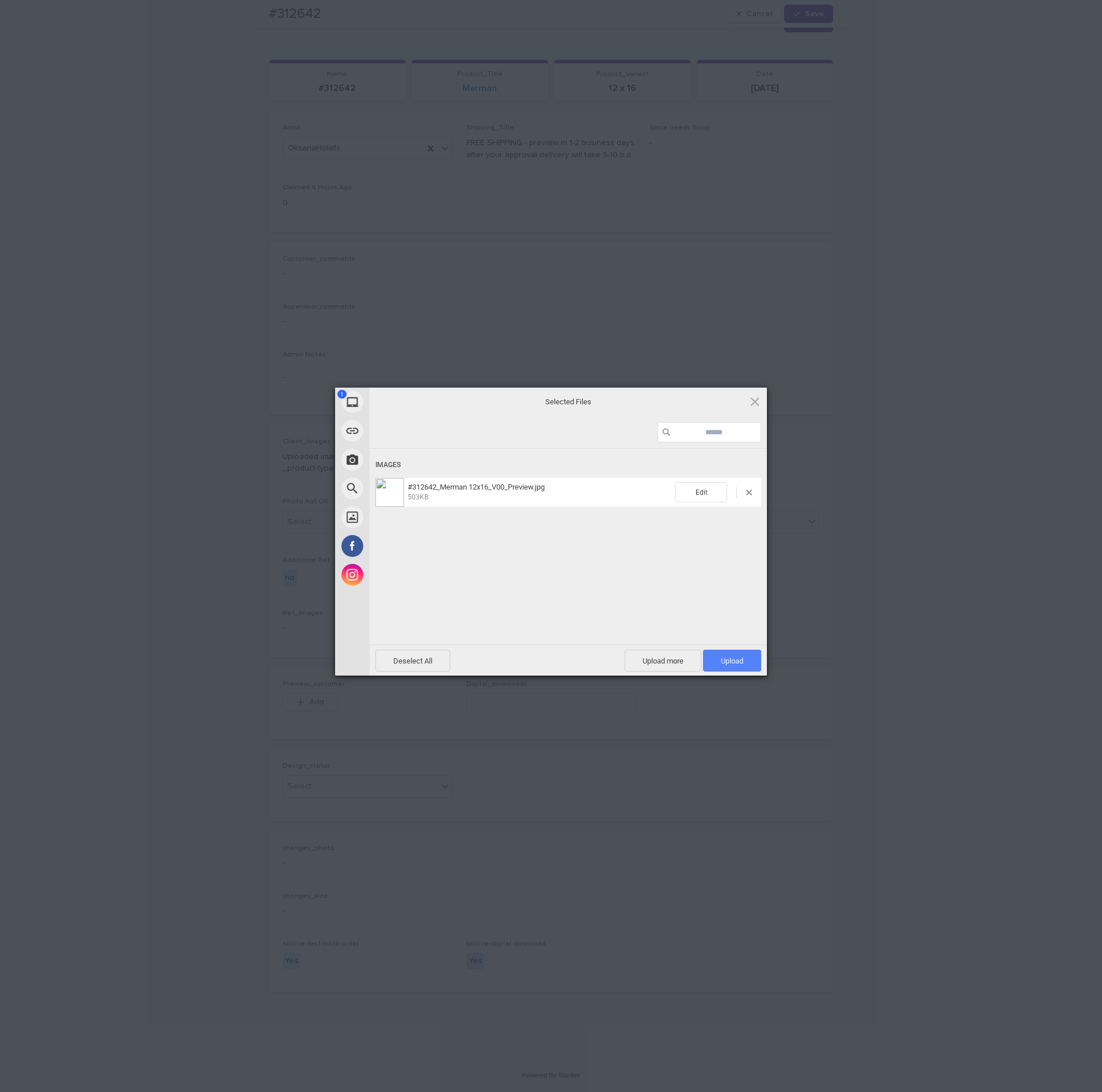
click at [732, 655] on span "Upload 1" at bounding box center [732, 661] width 58 height 22
click at [942, 500] on div "My Device Link (URL) Take Photo Web Search Unsplash Facebook Instagram Uploaded…" at bounding box center [551, 546] width 1102 height 1092
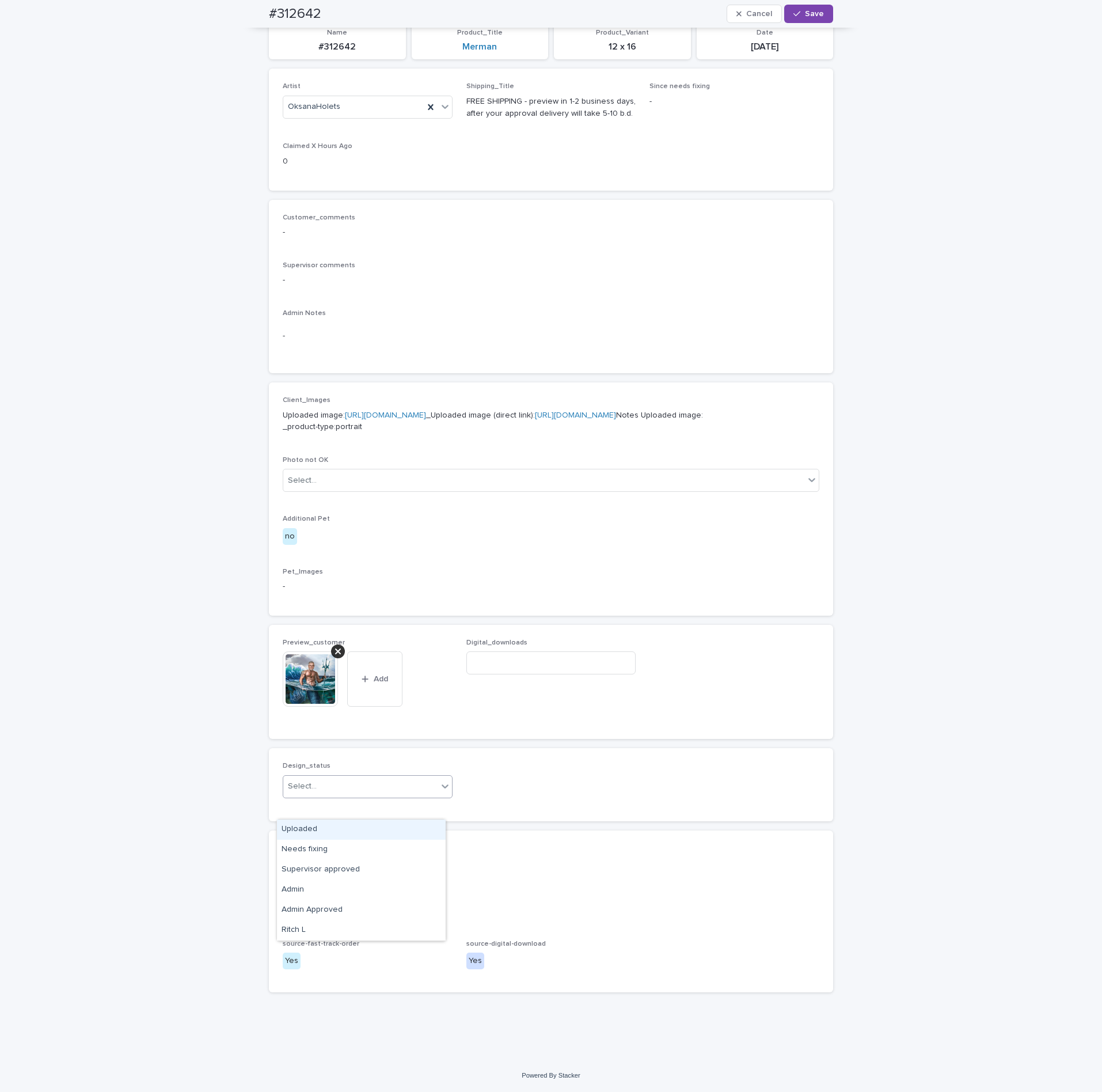
click at [366, 796] on div "Select..." at bounding box center [360, 786] width 155 height 19
click at [338, 834] on div "Uploaded" at bounding box center [361, 829] width 169 height 20
click at [822, 18] on button "Save" at bounding box center [809, 14] width 49 height 18
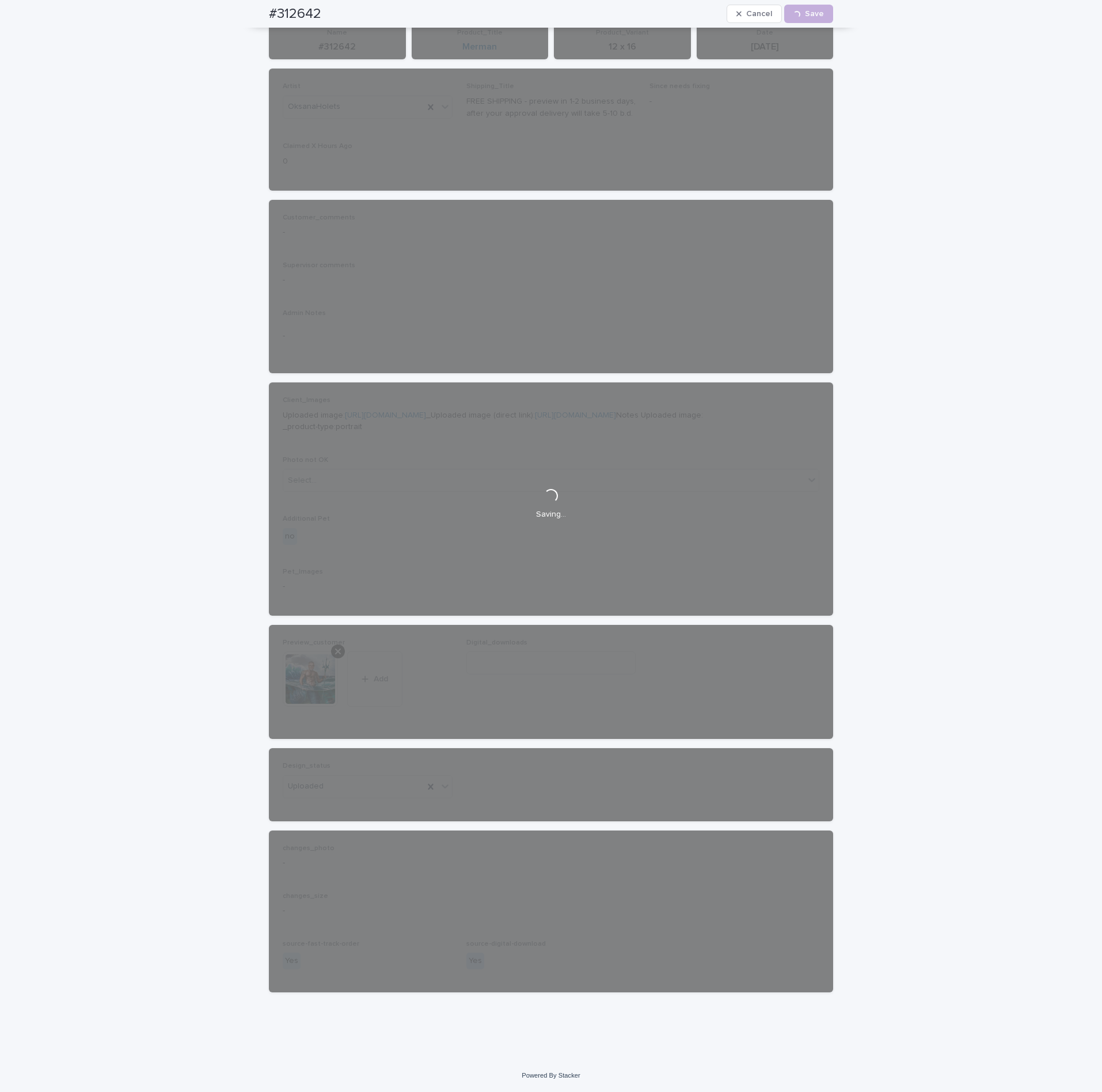
scroll to position [0, 0]
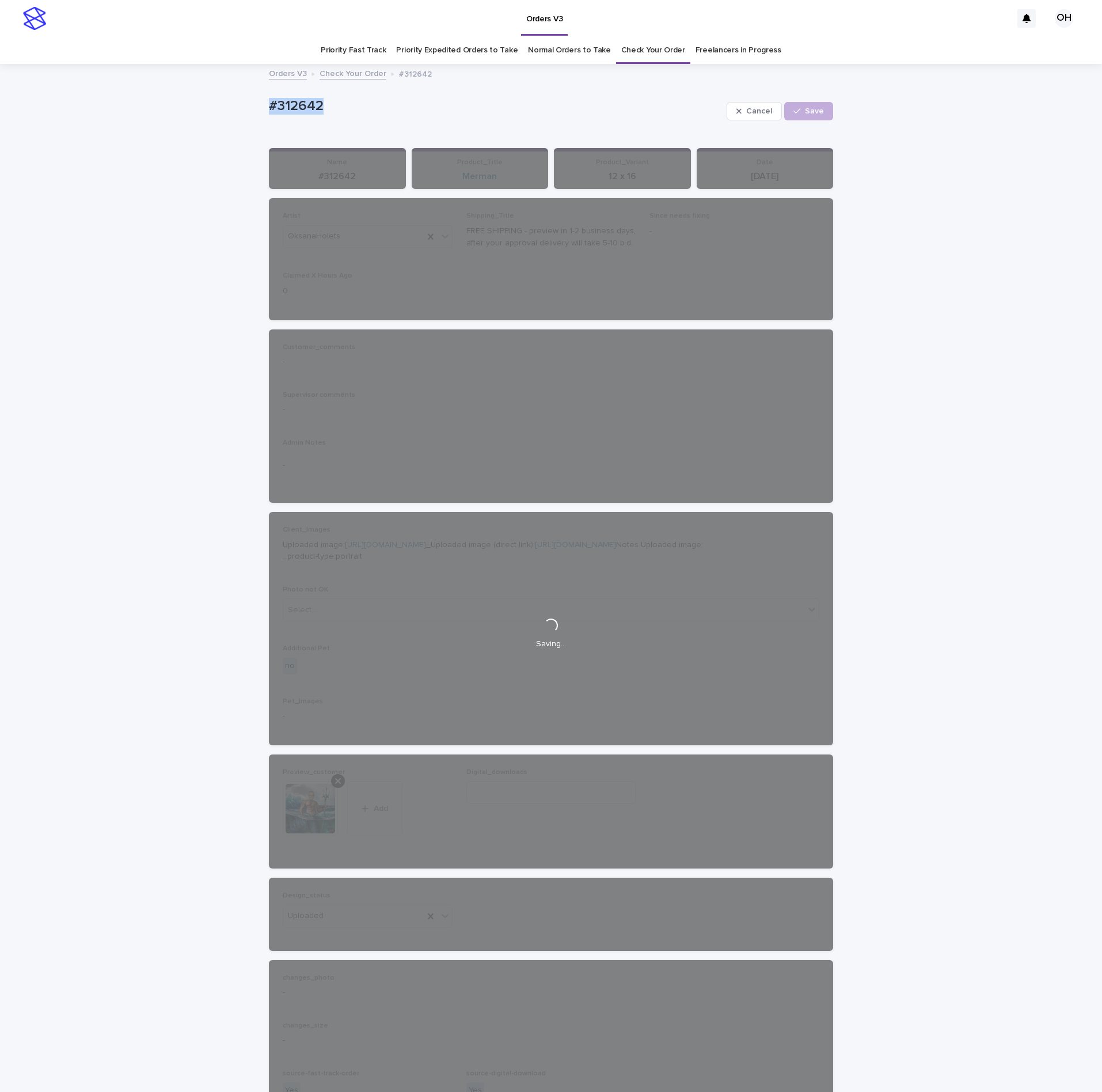
drag, startPoint x: 334, startPoint y: 112, endPoint x: 266, endPoint y: 101, distance: 68.9
click at [263, 102] on div "Loading... Saving… Loading... Saving… #312642 Cancel Loading... Save #312642 Ca…" at bounding box center [550, 613] width 576 height 1095
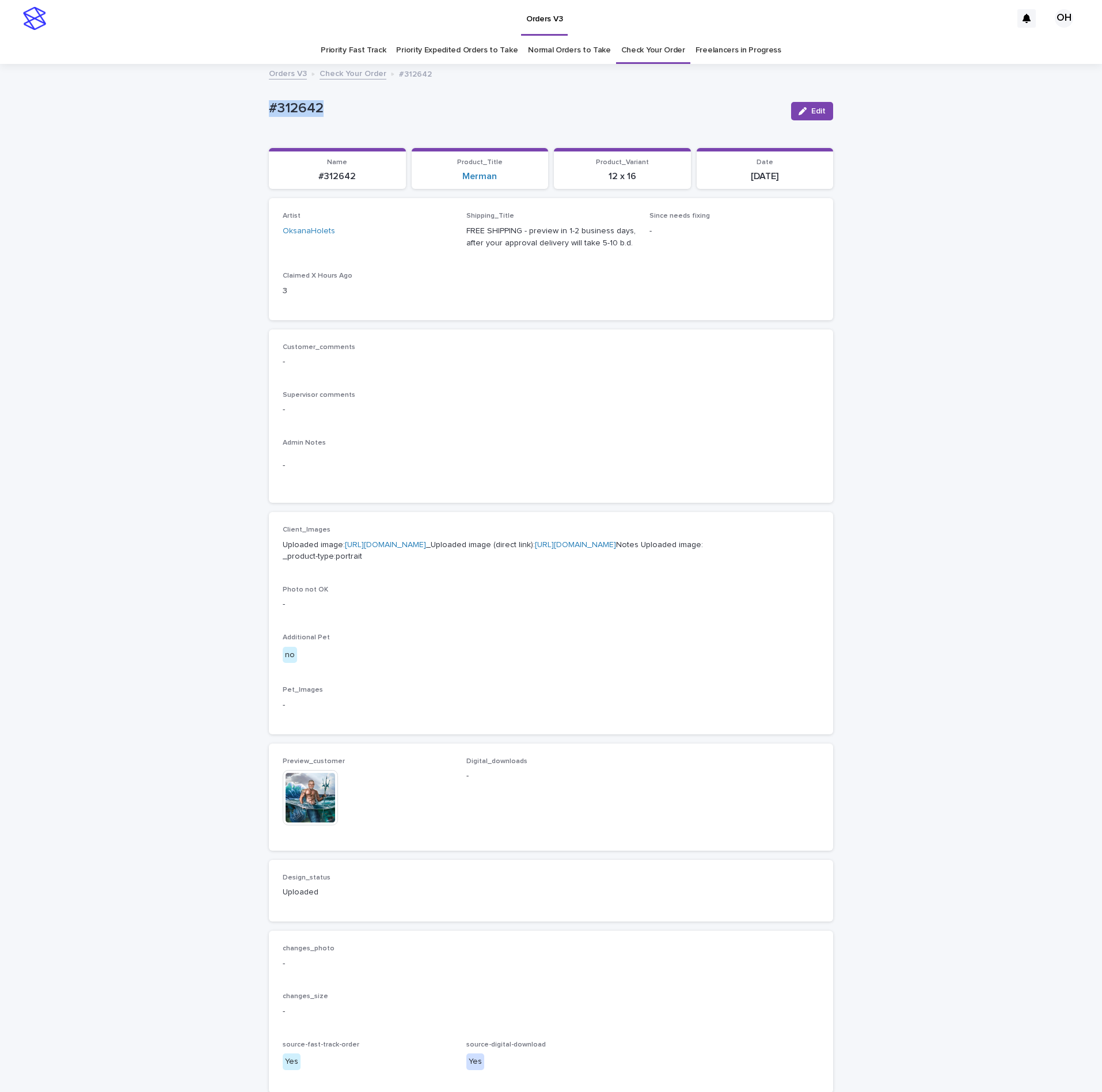
copy p "#312642"
click at [806, 119] on button "Edit" at bounding box center [812, 111] width 42 height 18
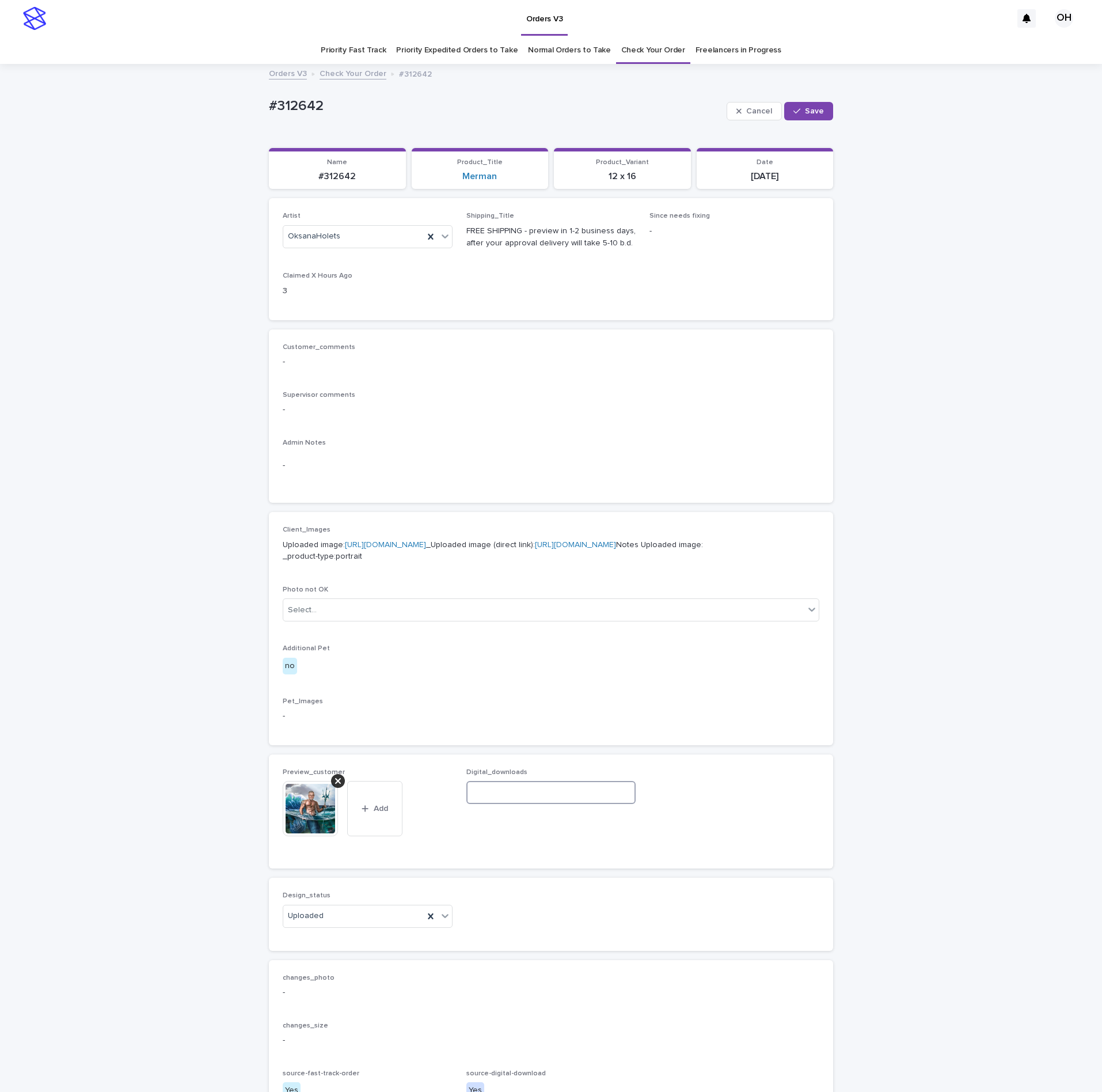
click at [514, 804] on input at bounding box center [551, 792] width 170 height 23
paste input "**********"
type input "**********"
click at [795, 110] on div "button" at bounding box center [799, 111] width 12 height 8
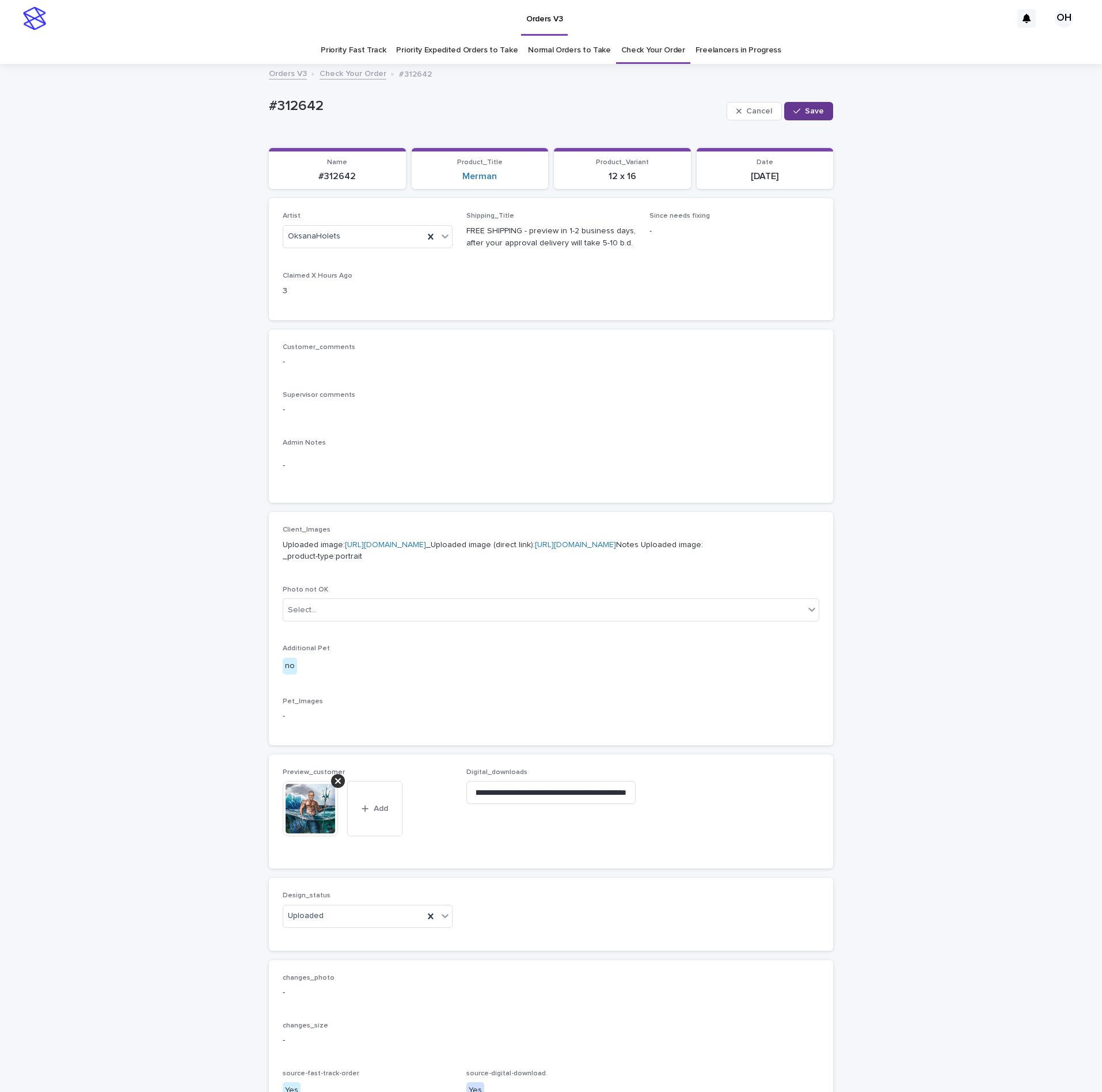
scroll to position [0, 0]
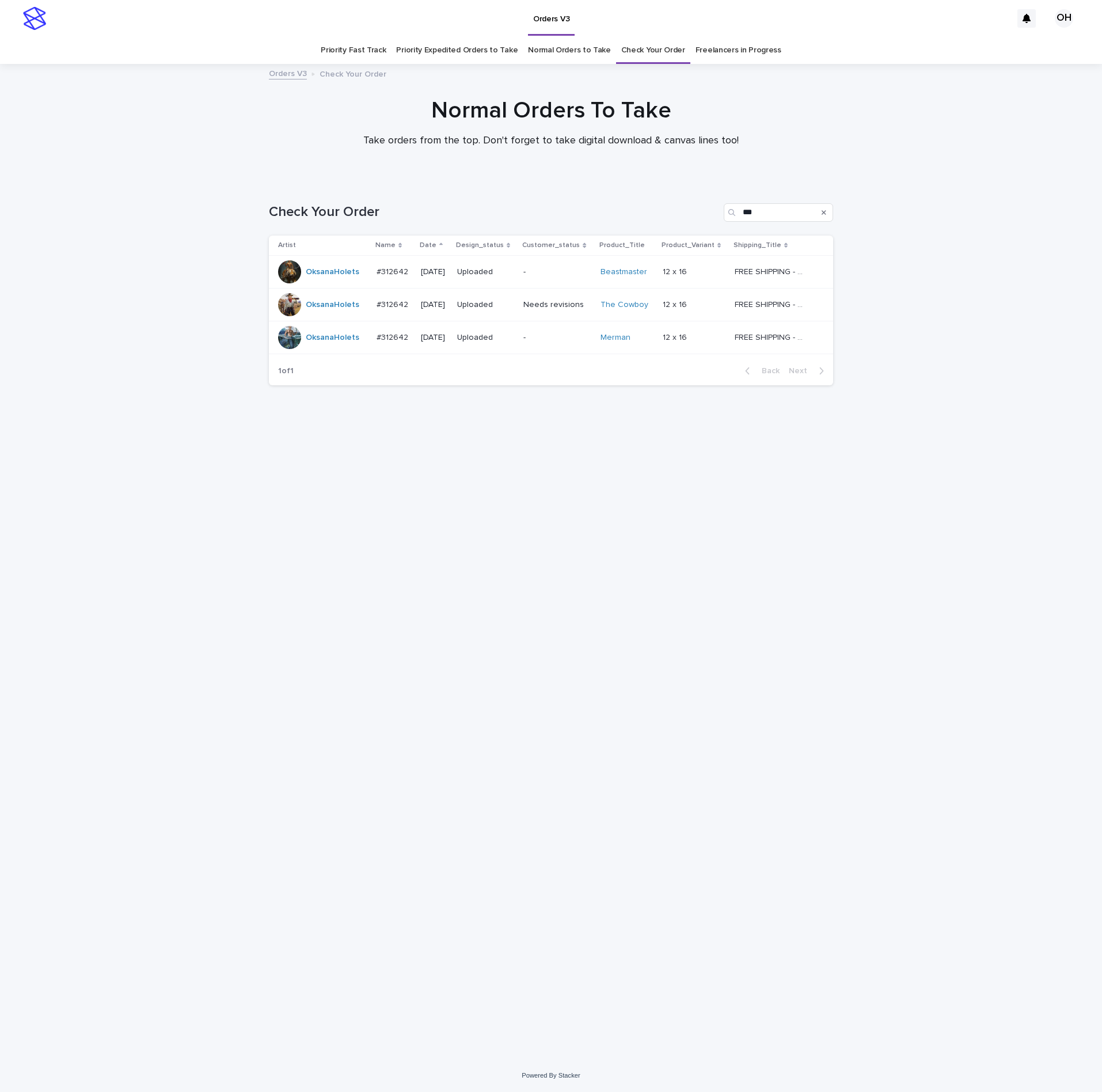
click at [665, 40] on link "Check Your Order" at bounding box center [653, 50] width 64 height 27
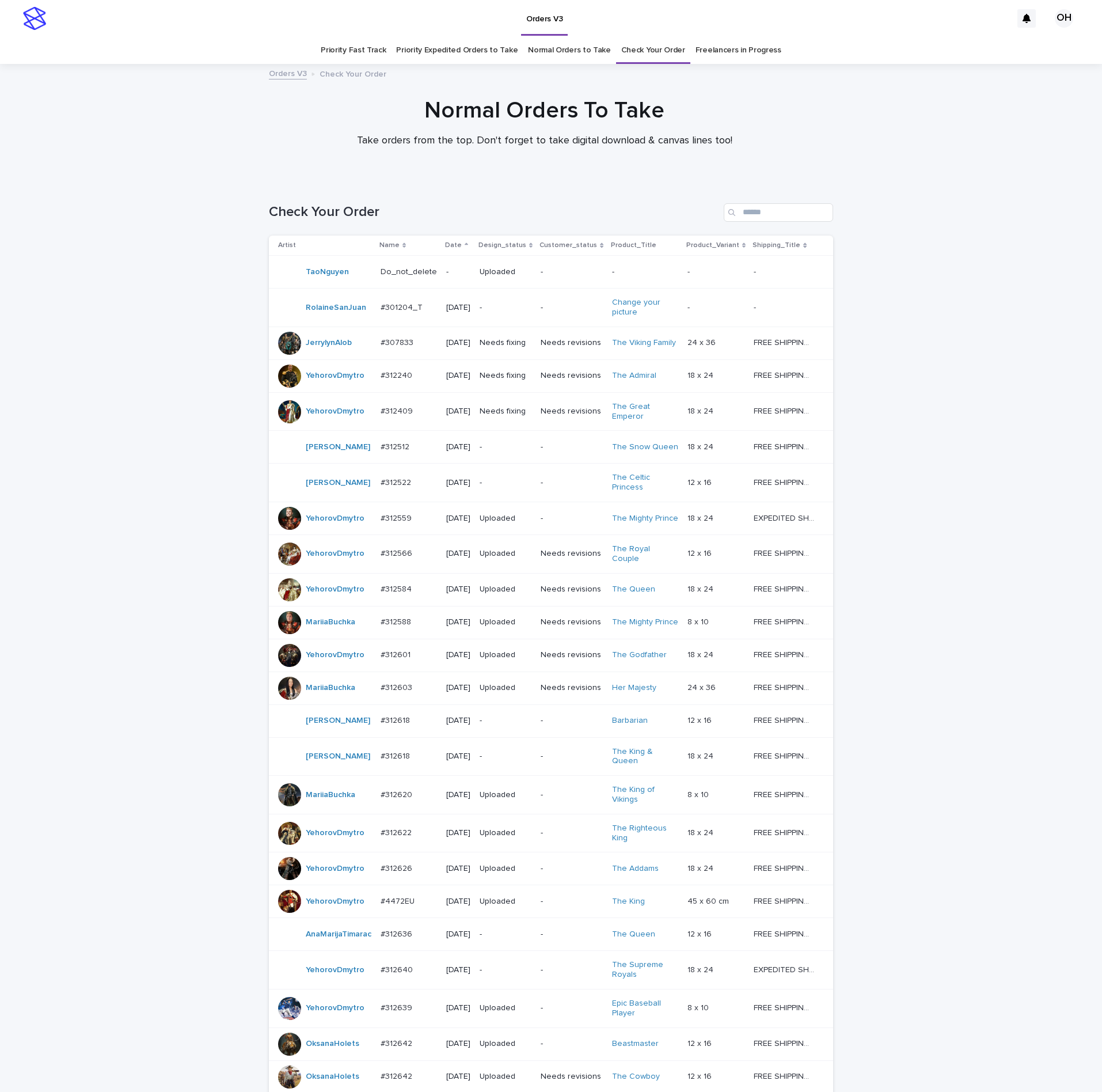
click at [661, 52] on link "Check Your Order" at bounding box center [653, 50] width 64 height 27
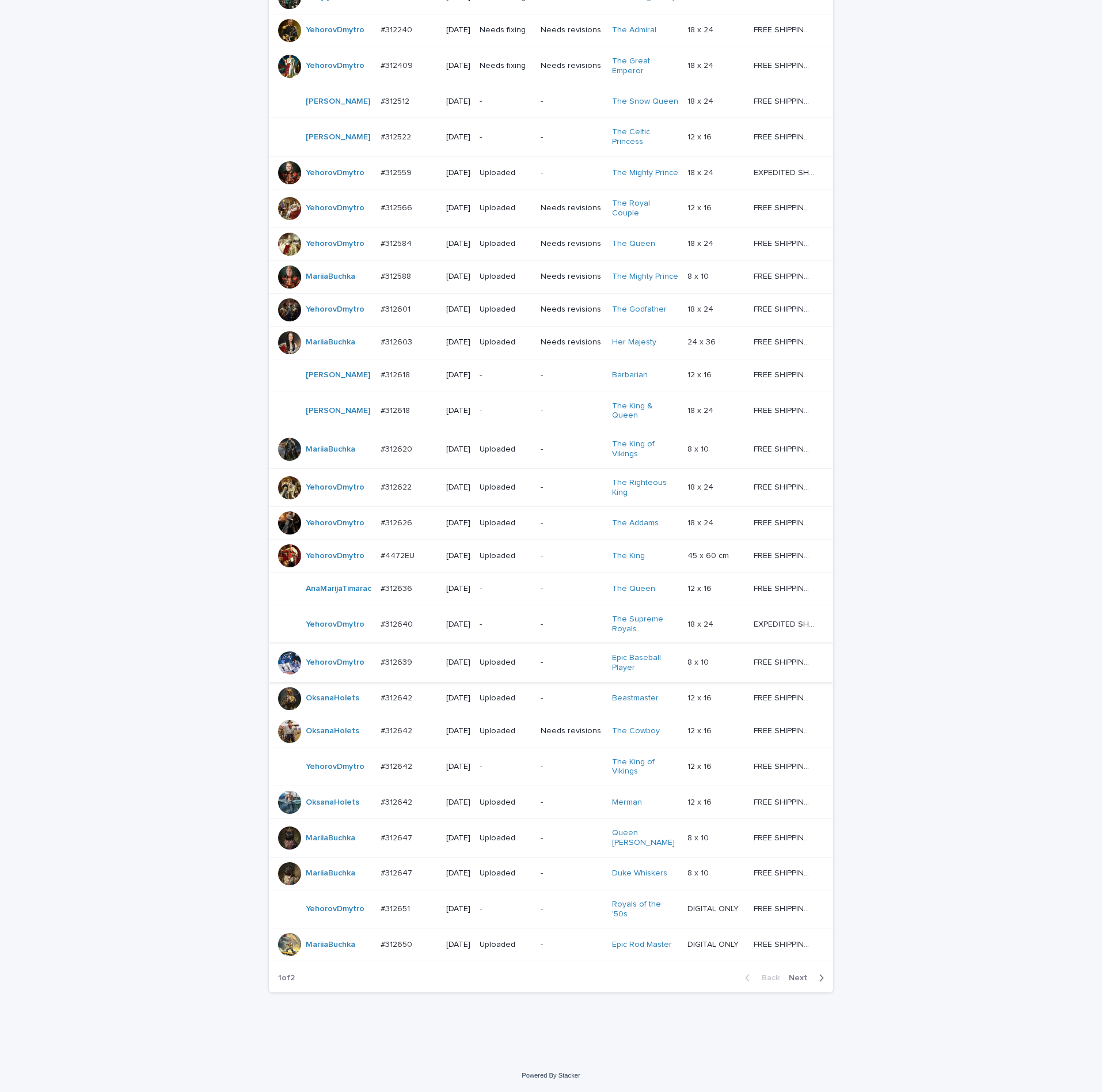
scroll to position [440, 0]
click at [794, 975] on span "Next" at bounding box center [801, 978] width 25 height 8
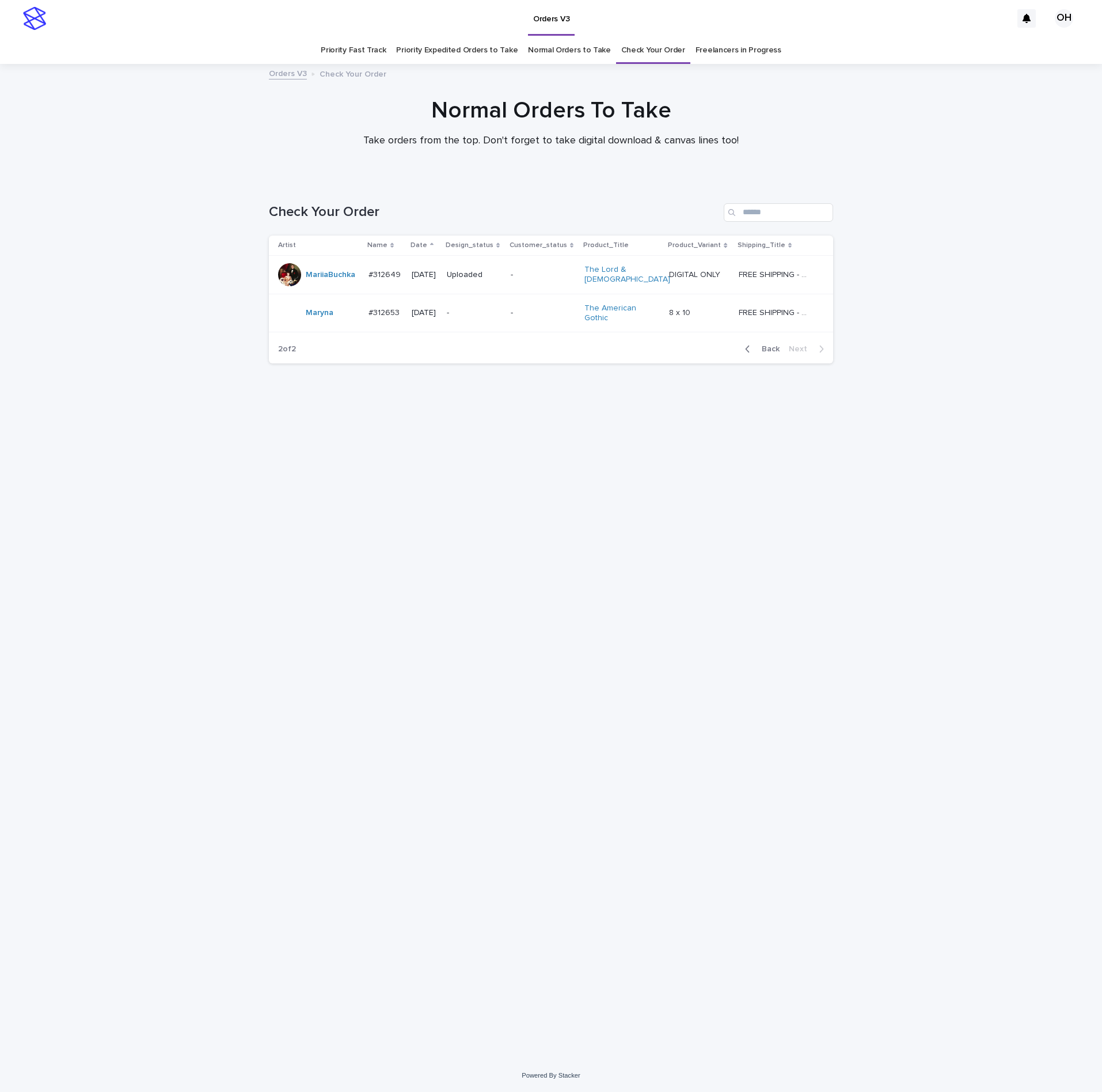
click at [777, 350] on div "Back Next" at bounding box center [784, 349] width 97 height 29
click at [772, 345] on span "Back" at bounding box center [767, 349] width 25 height 8
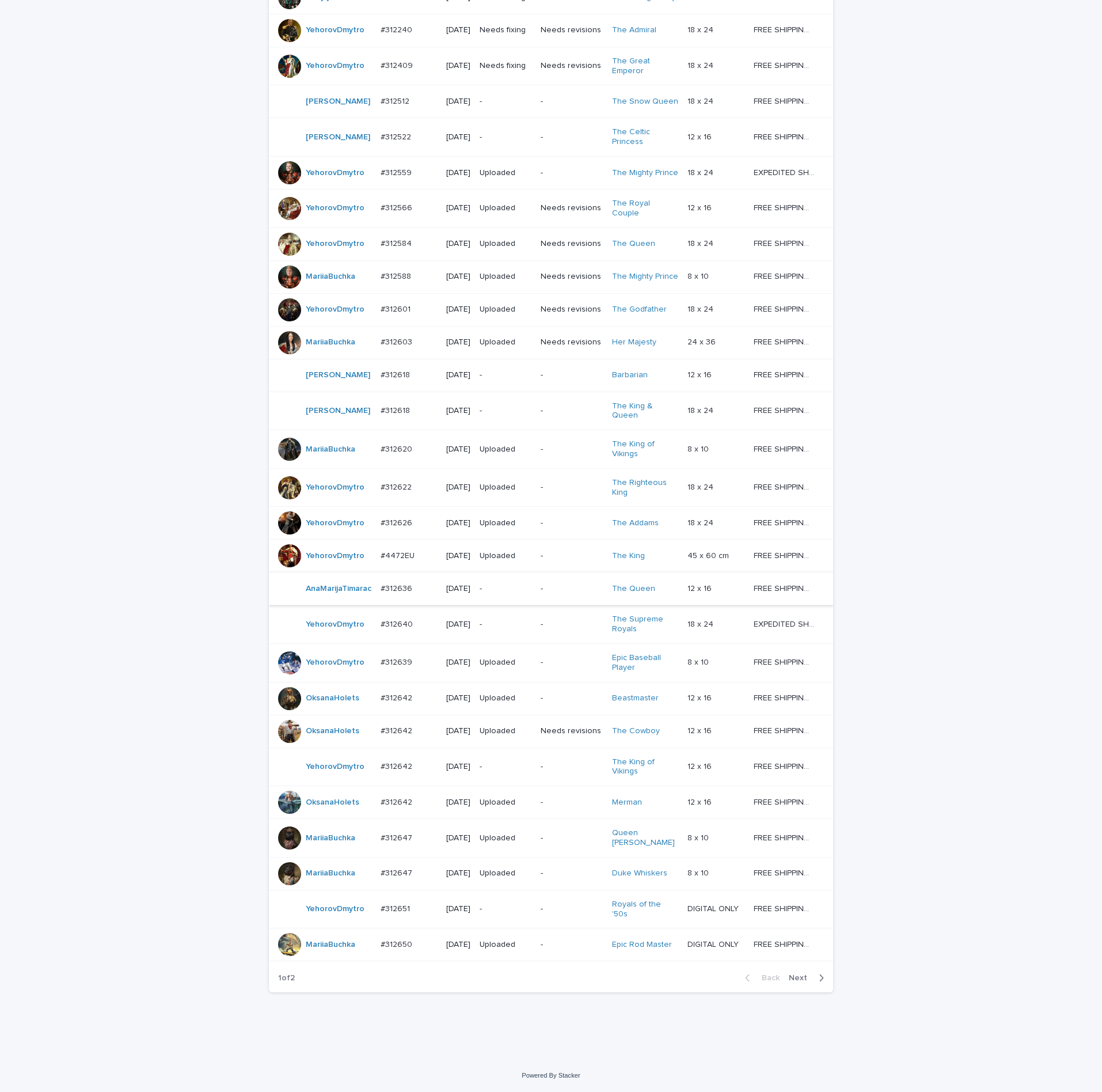
scroll to position [432, 0]
click at [799, 981] on span "Next" at bounding box center [801, 978] width 25 height 8
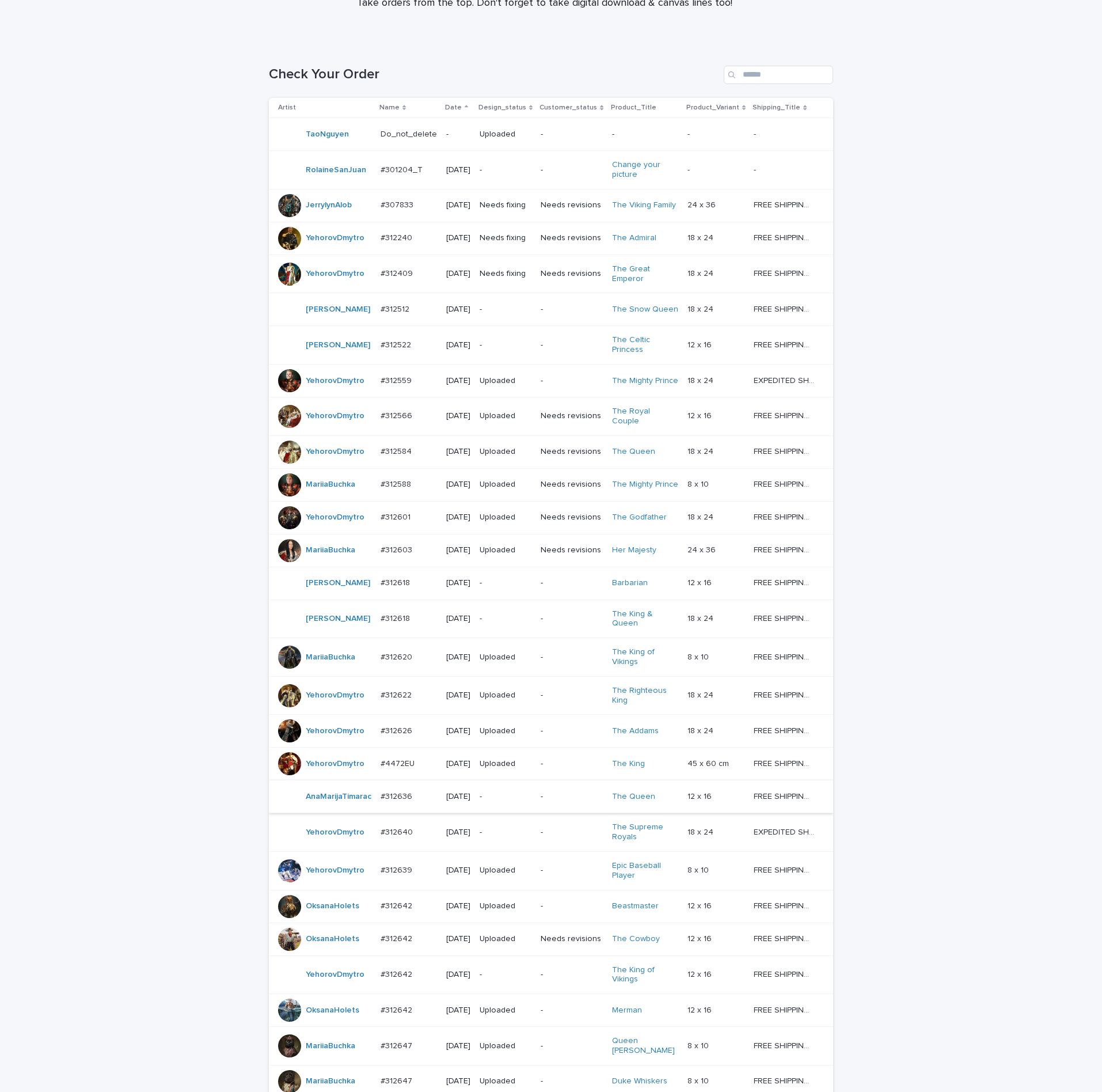
scroll to position [86, 0]
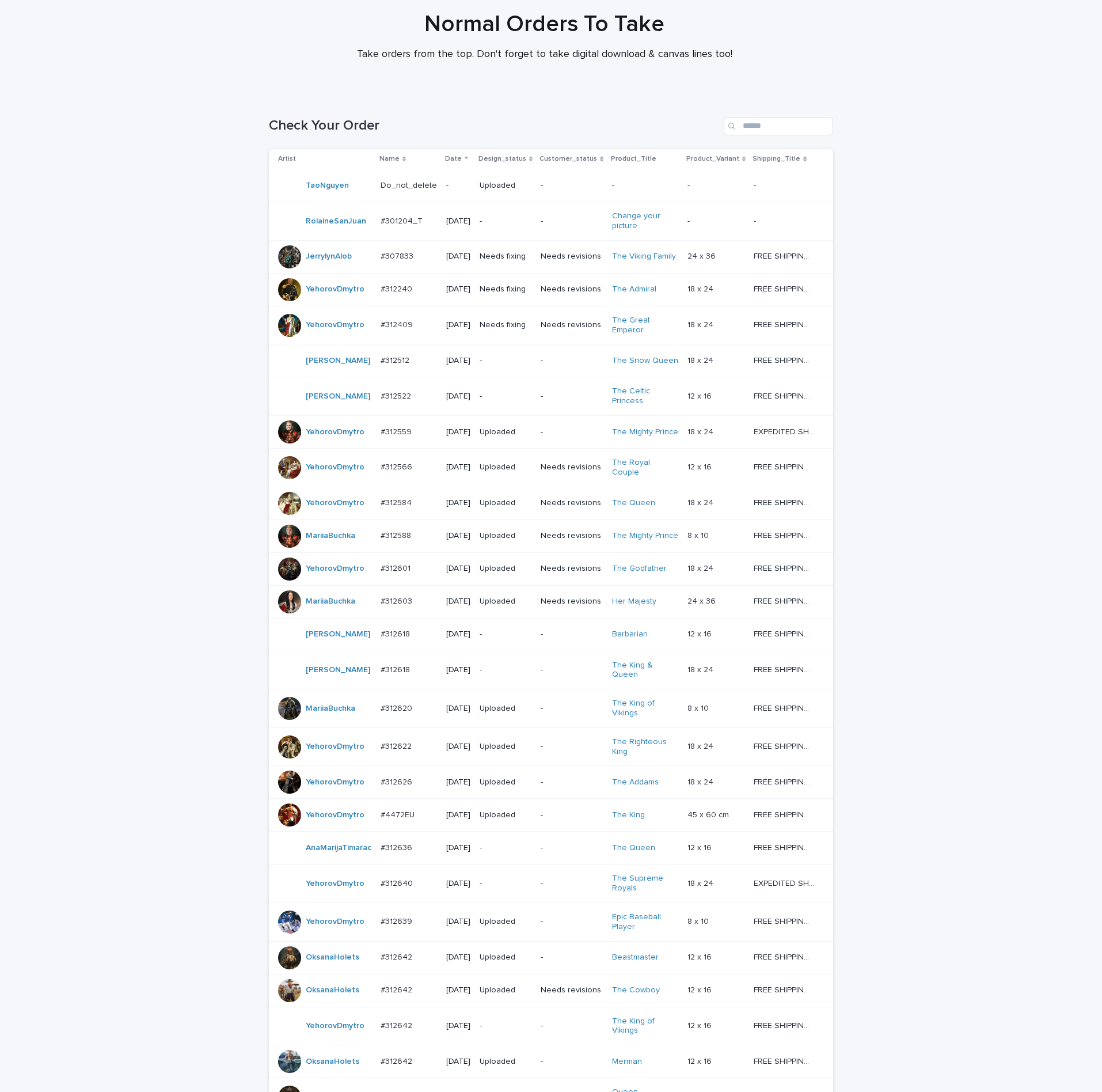
click at [399, 299] on div "#312240 #312240" at bounding box center [409, 289] width 57 height 19
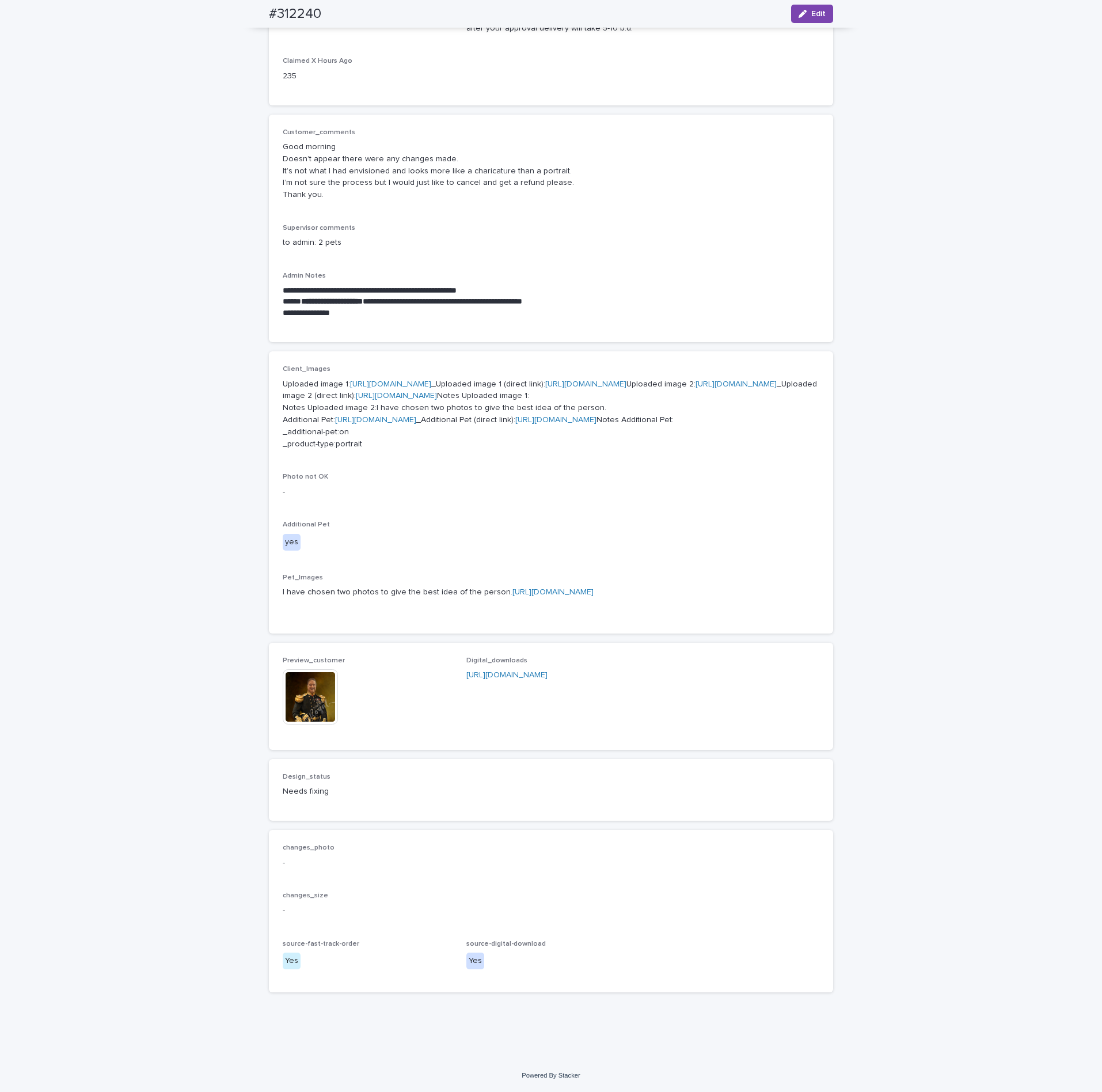
scroll to position [466, 0]
click at [316, 709] on img at bounding box center [310, 697] width 55 height 55
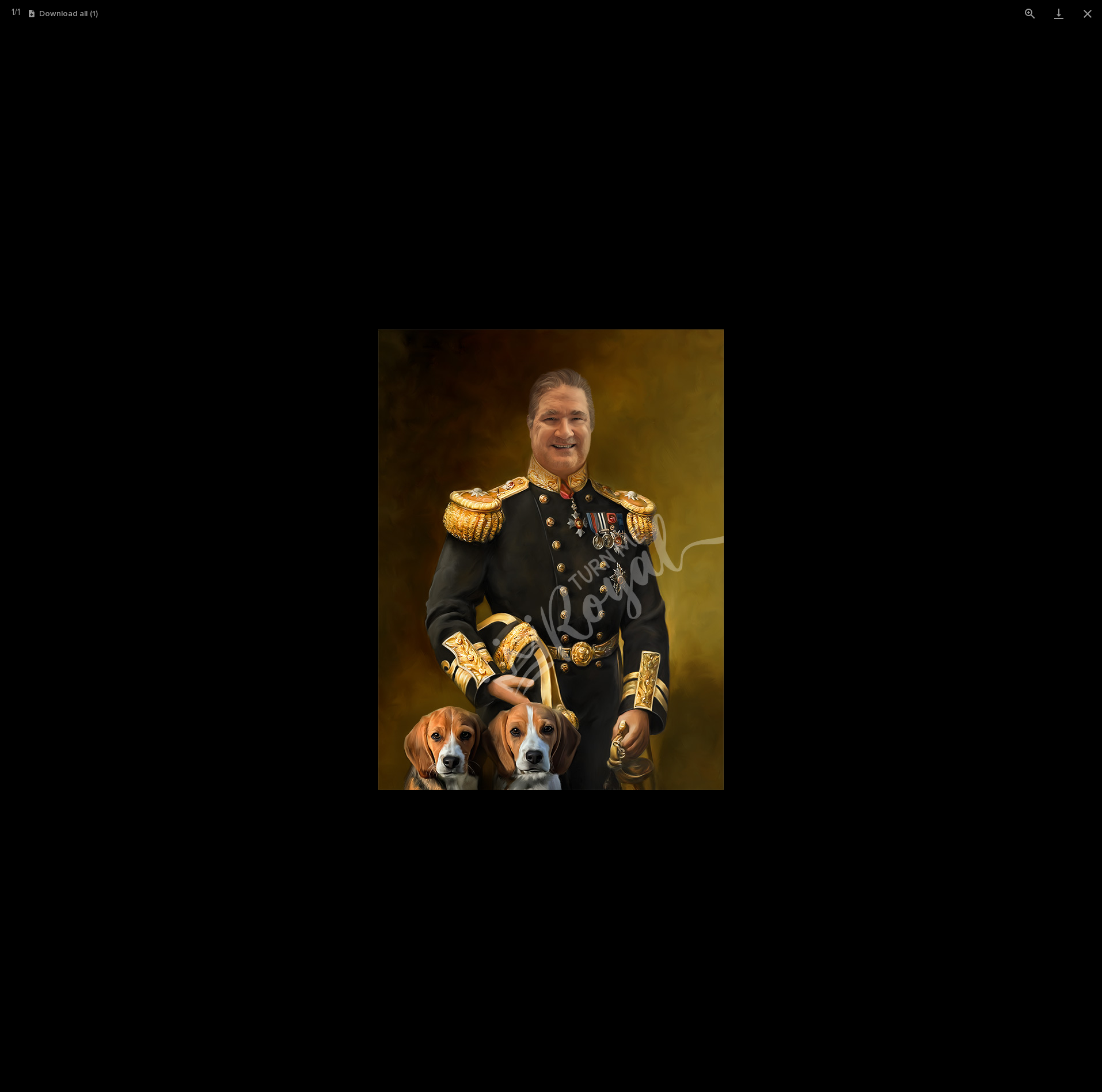
click at [822, 585] on picture at bounding box center [551, 559] width 1102 height 1065
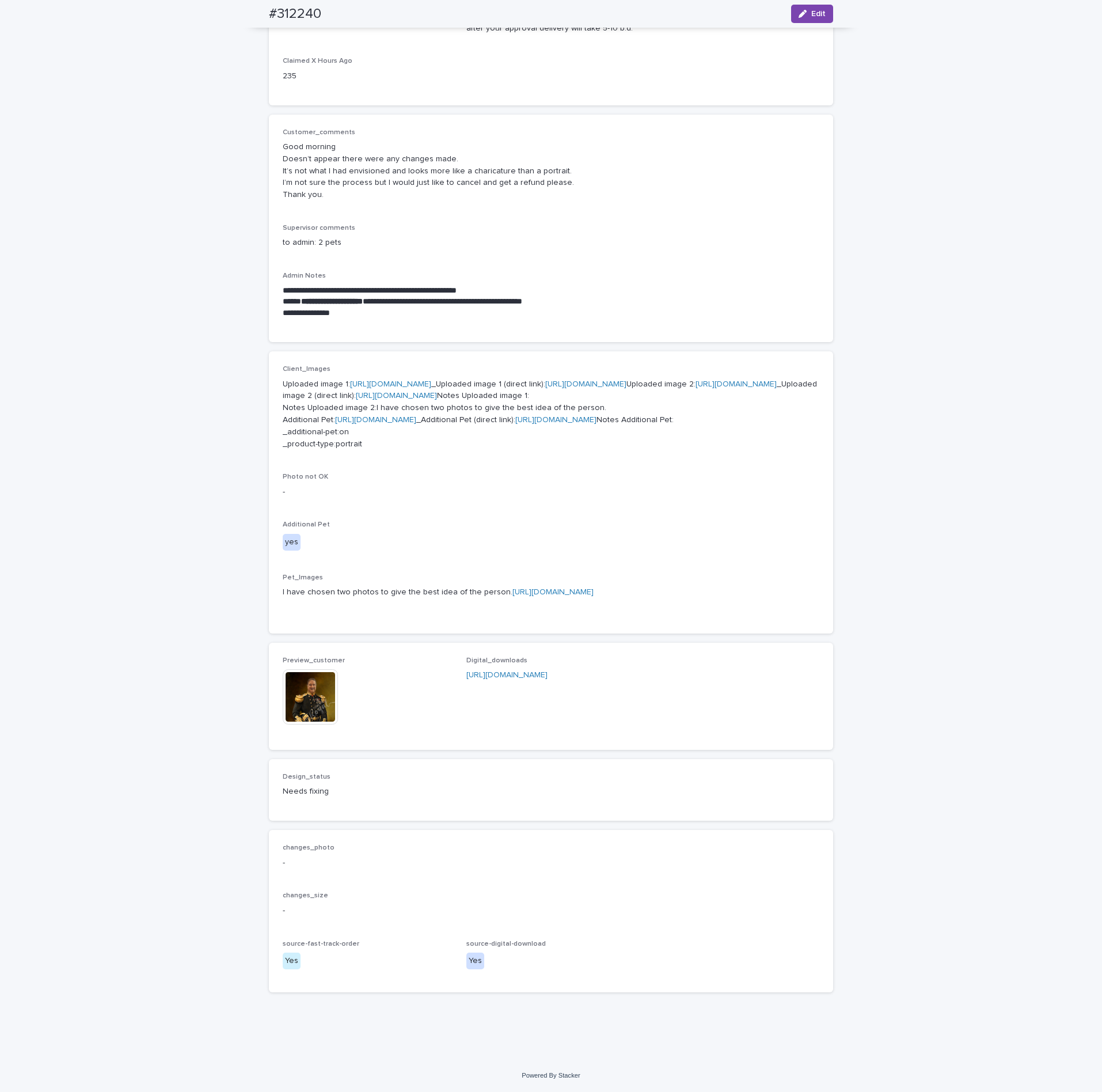
click at [314, 693] on img at bounding box center [310, 697] width 55 height 55
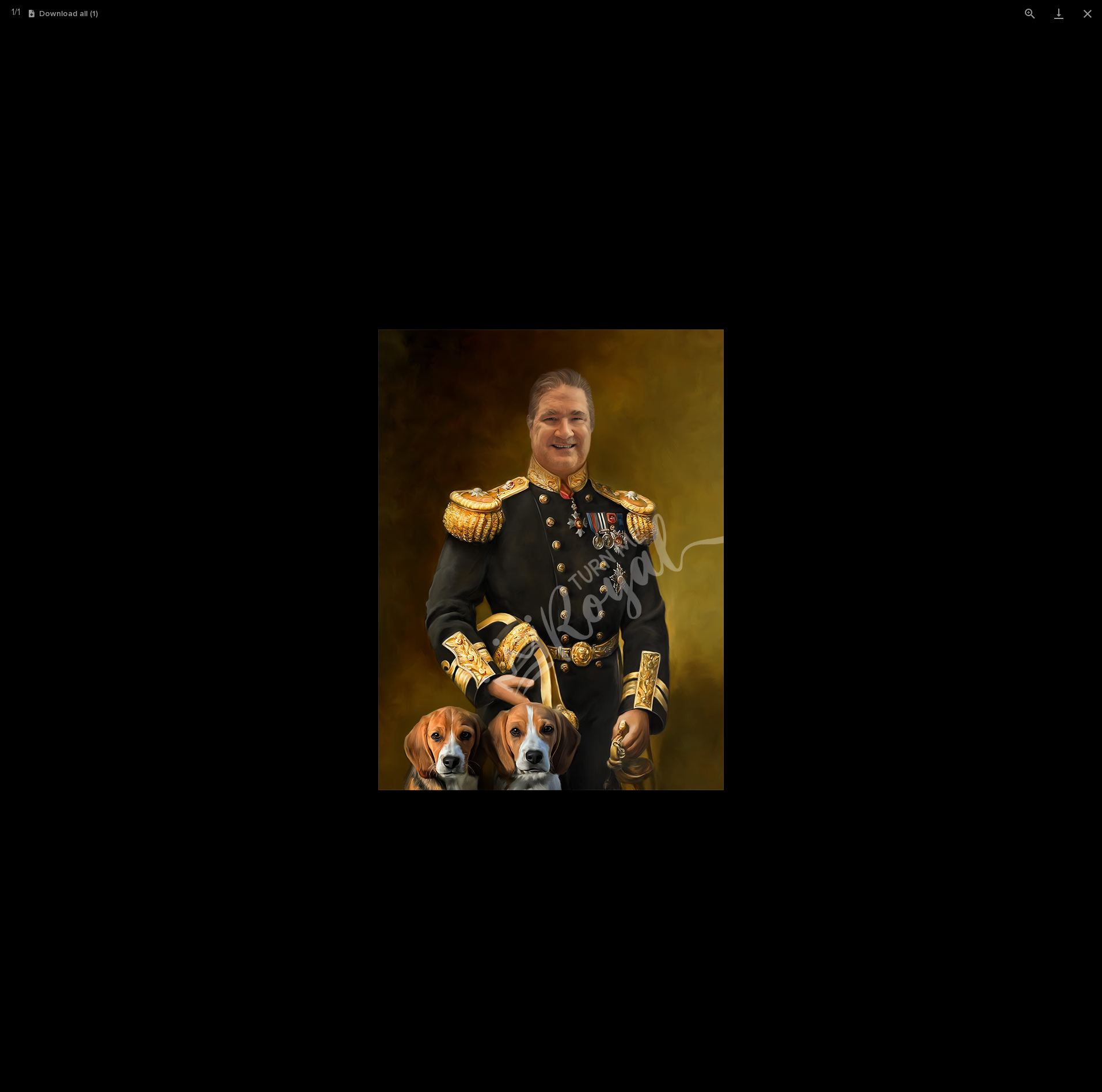
click at [756, 631] on picture at bounding box center [551, 559] width 1102 height 1065
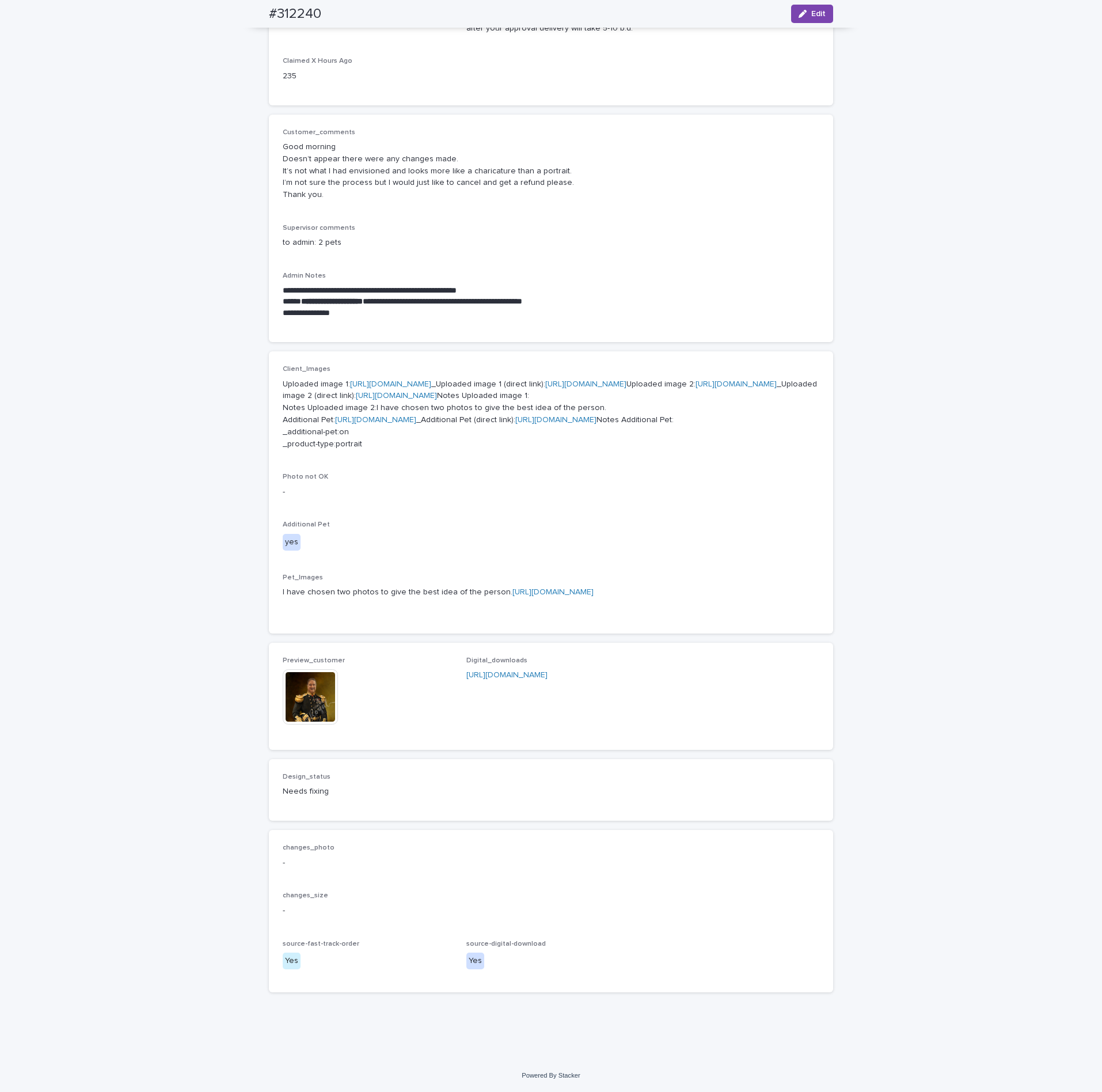
scroll to position [293, 0]
click at [387, 424] on link "[URL][DOMAIN_NAME]" at bounding box center [376, 419] width 81 height 8
click at [318, 725] on img at bounding box center [310, 697] width 55 height 55
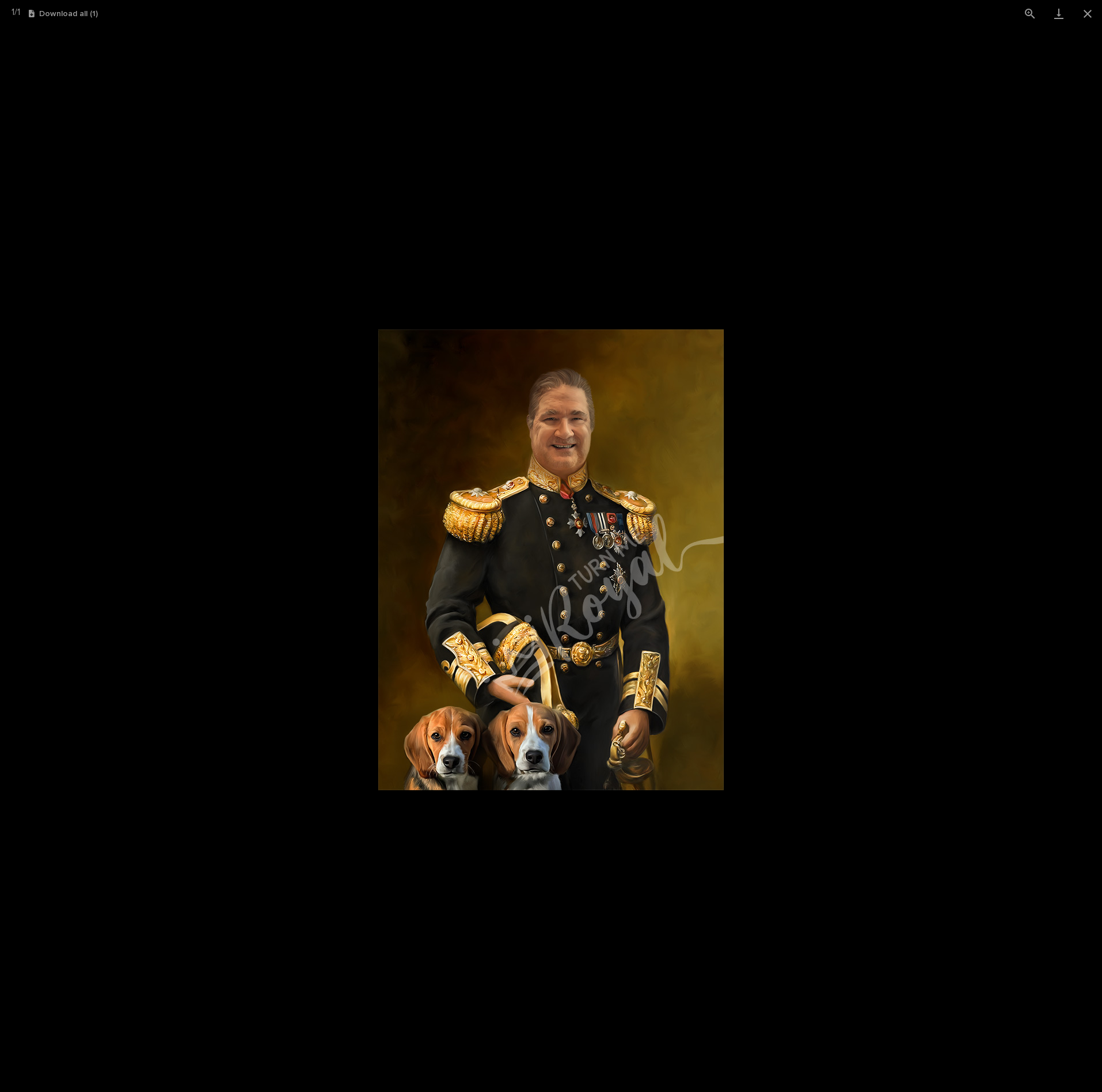
click at [829, 500] on picture at bounding box center [551, 559] width 1102 height 1065
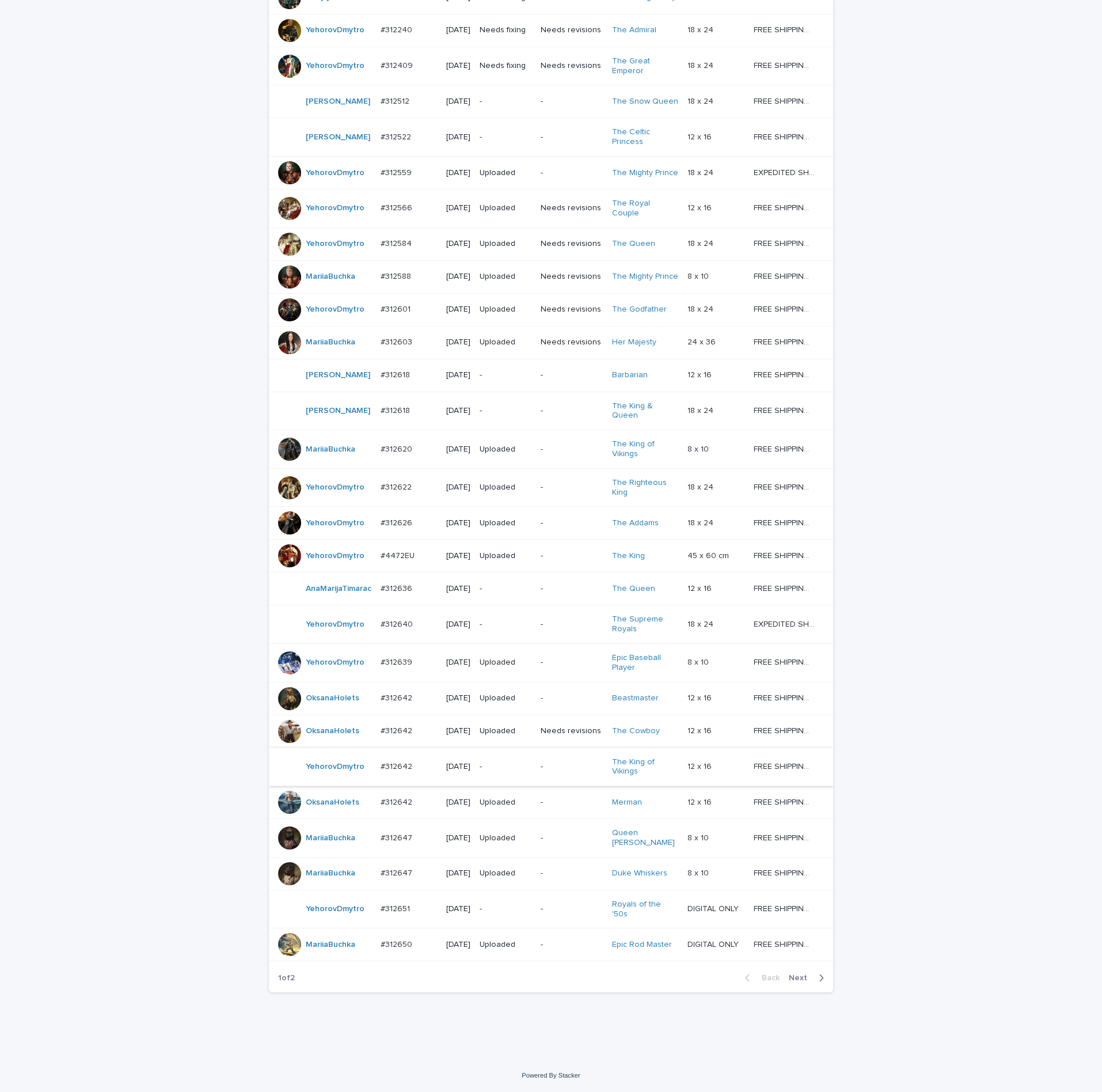
scroll to position [440, 0]
